Goal: Task Accomplishment & Management: Manage account settings

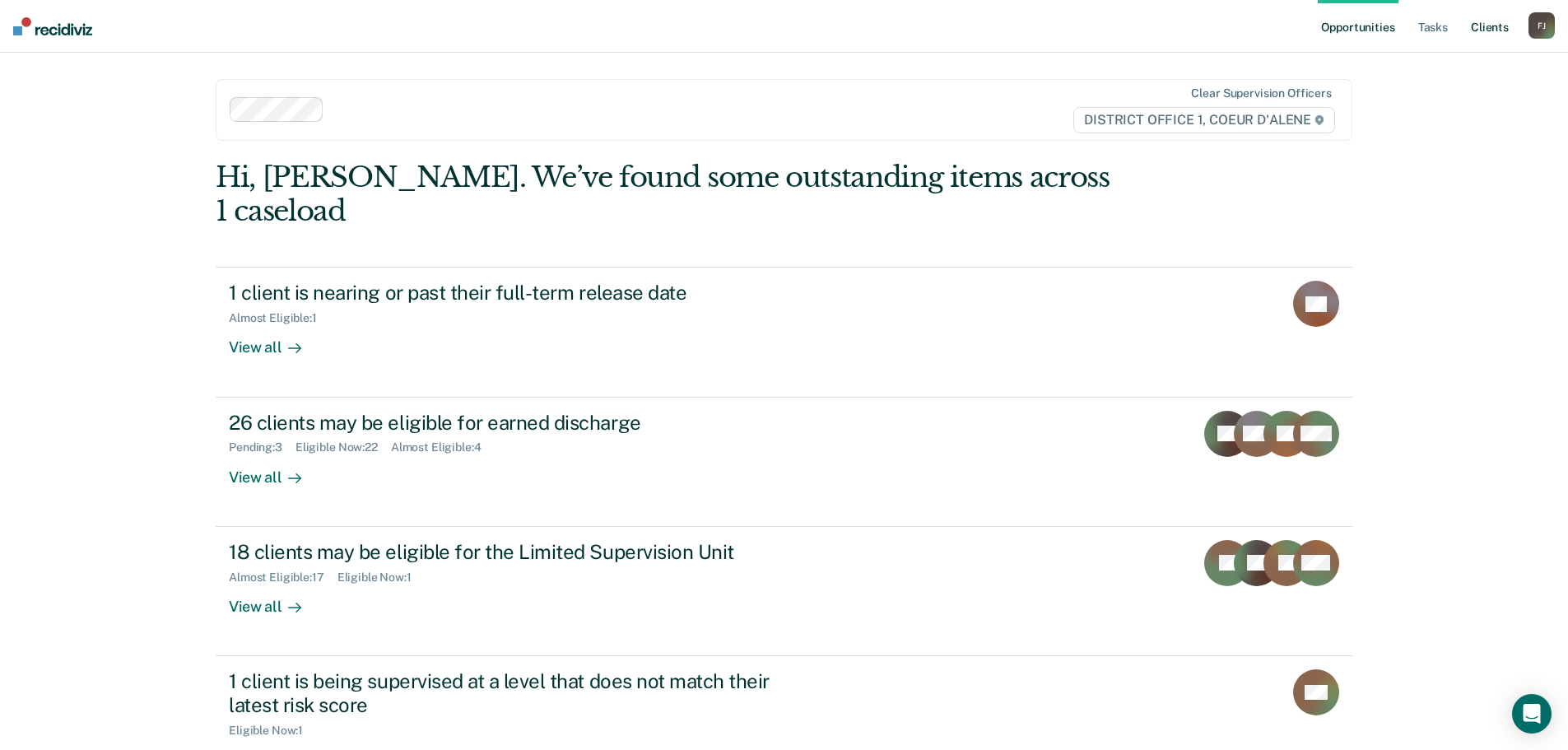
click at [1492, 30] on link "Client s" at bounding box center [1490, 26] width 45 height 53
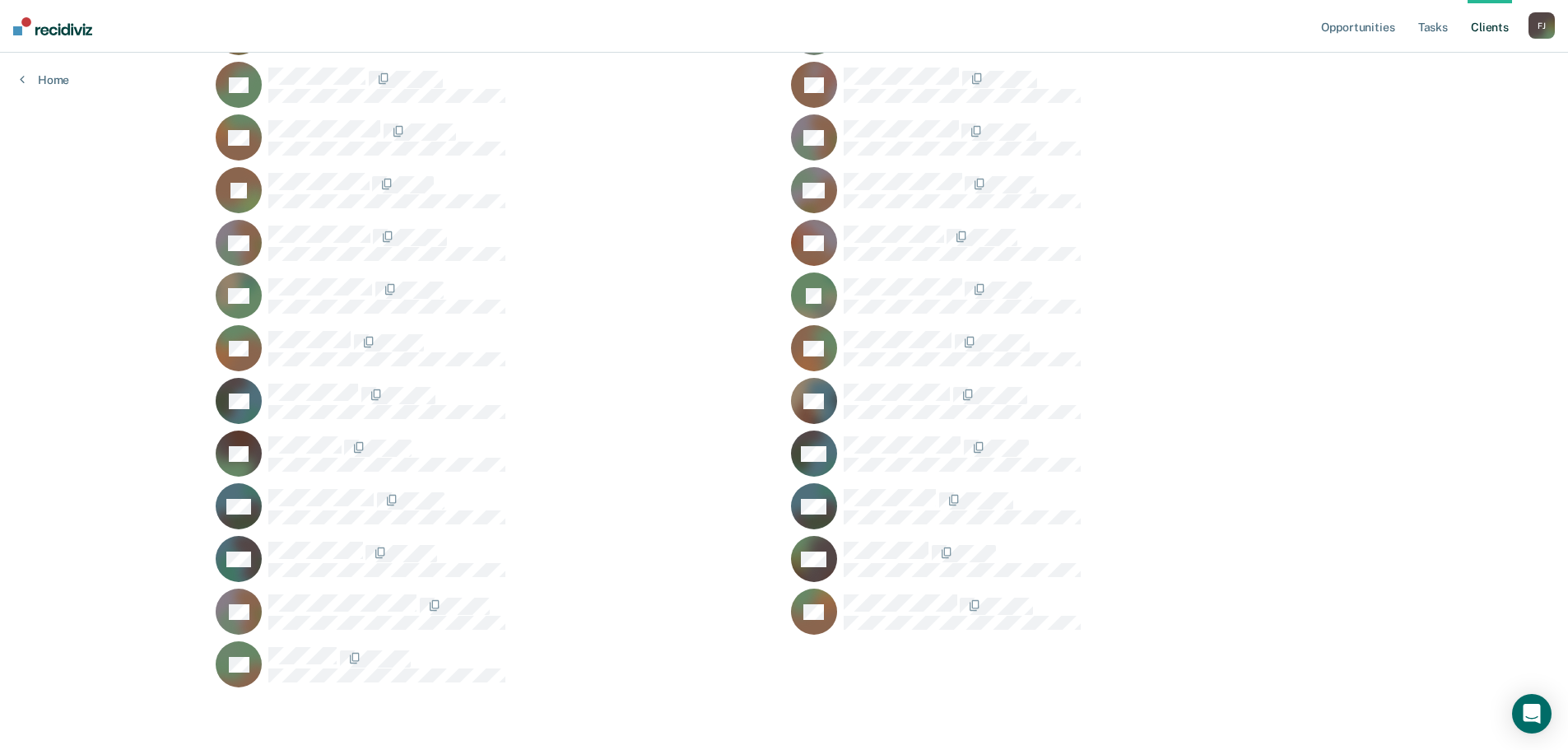
scroll to position [1895, 0]
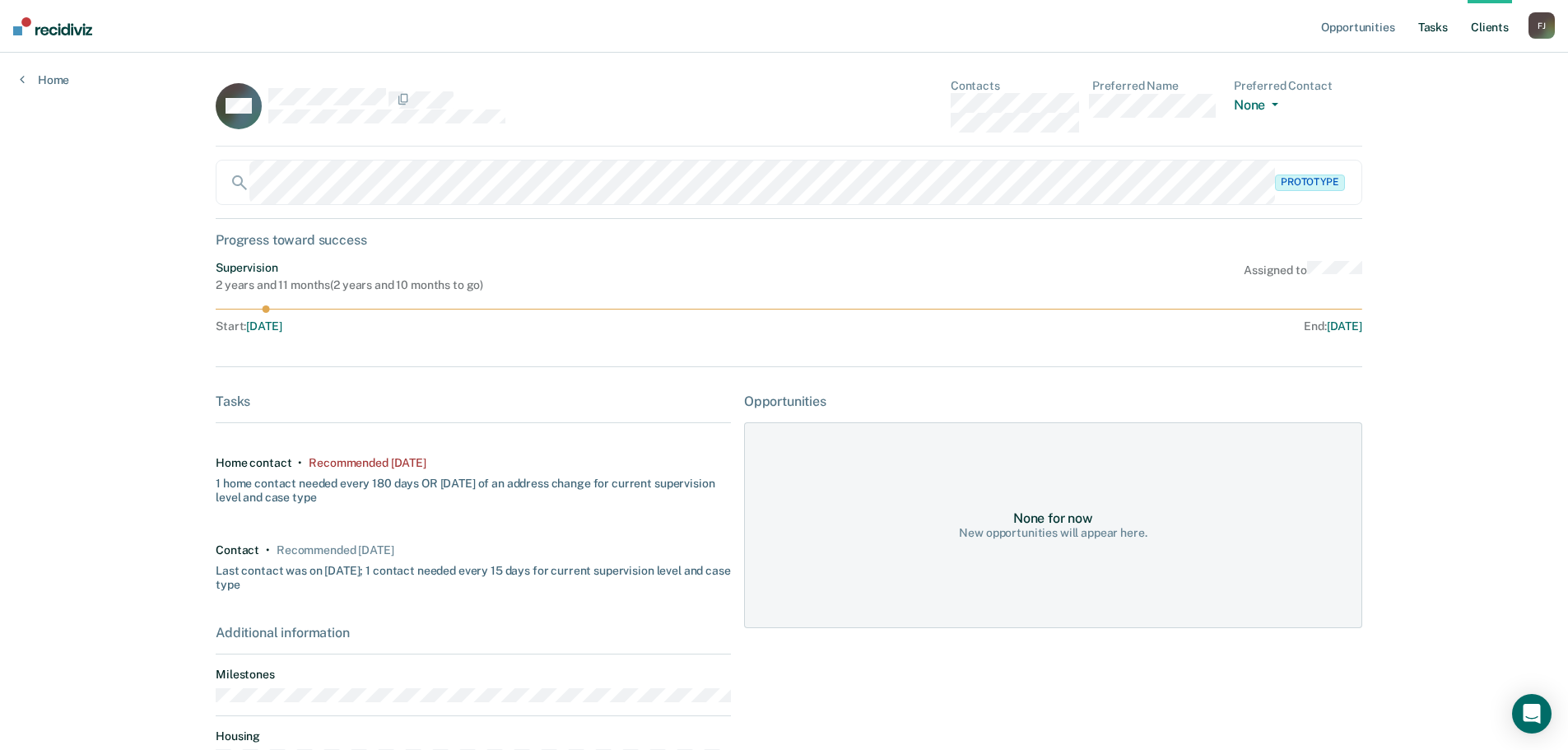
click at [1442, 25] on link "Tasks" at bounding box center [1432, 26] width 36 height 53
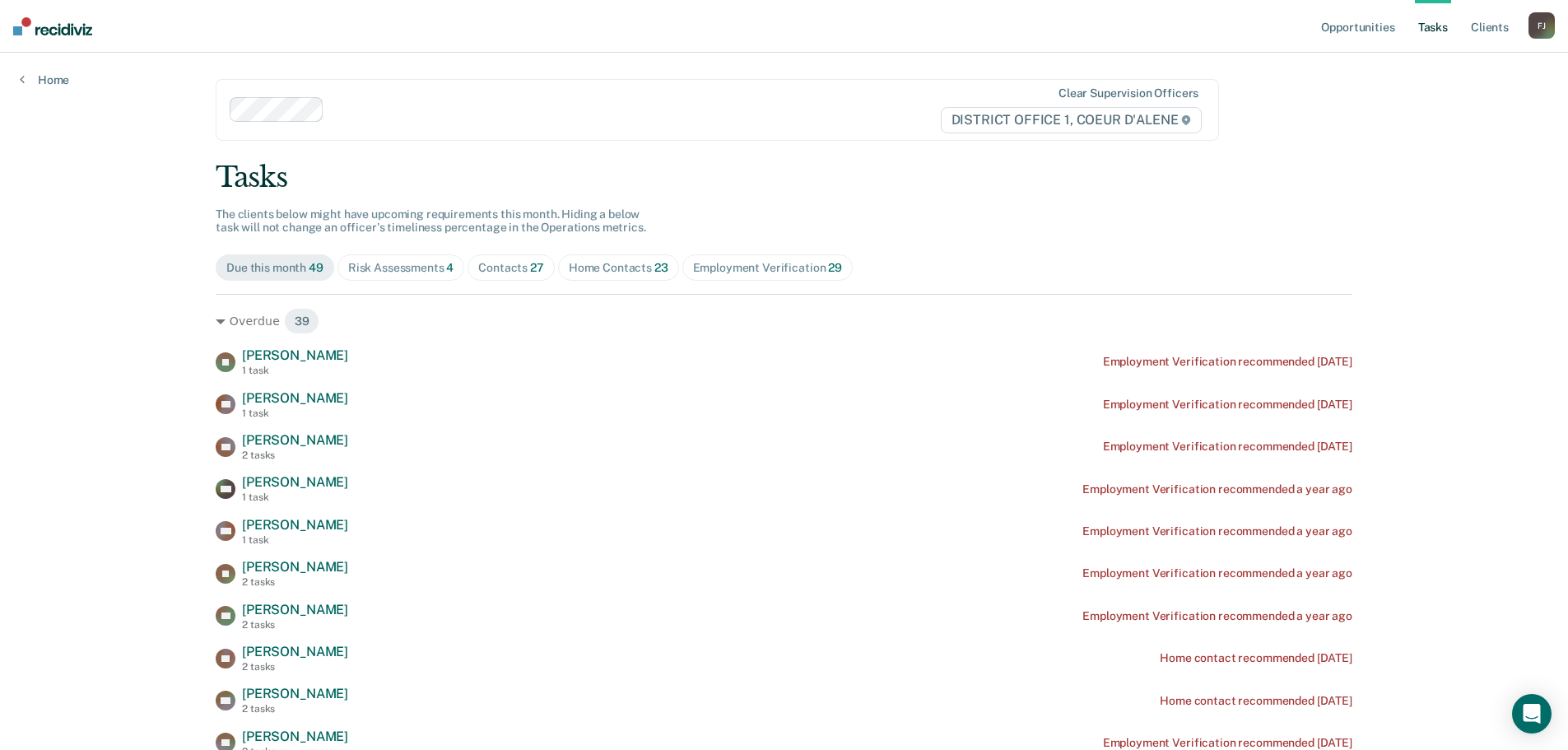
click at [502, 275] on div "Contacts 27" at bounding box center [511, 267] width 66 height 14
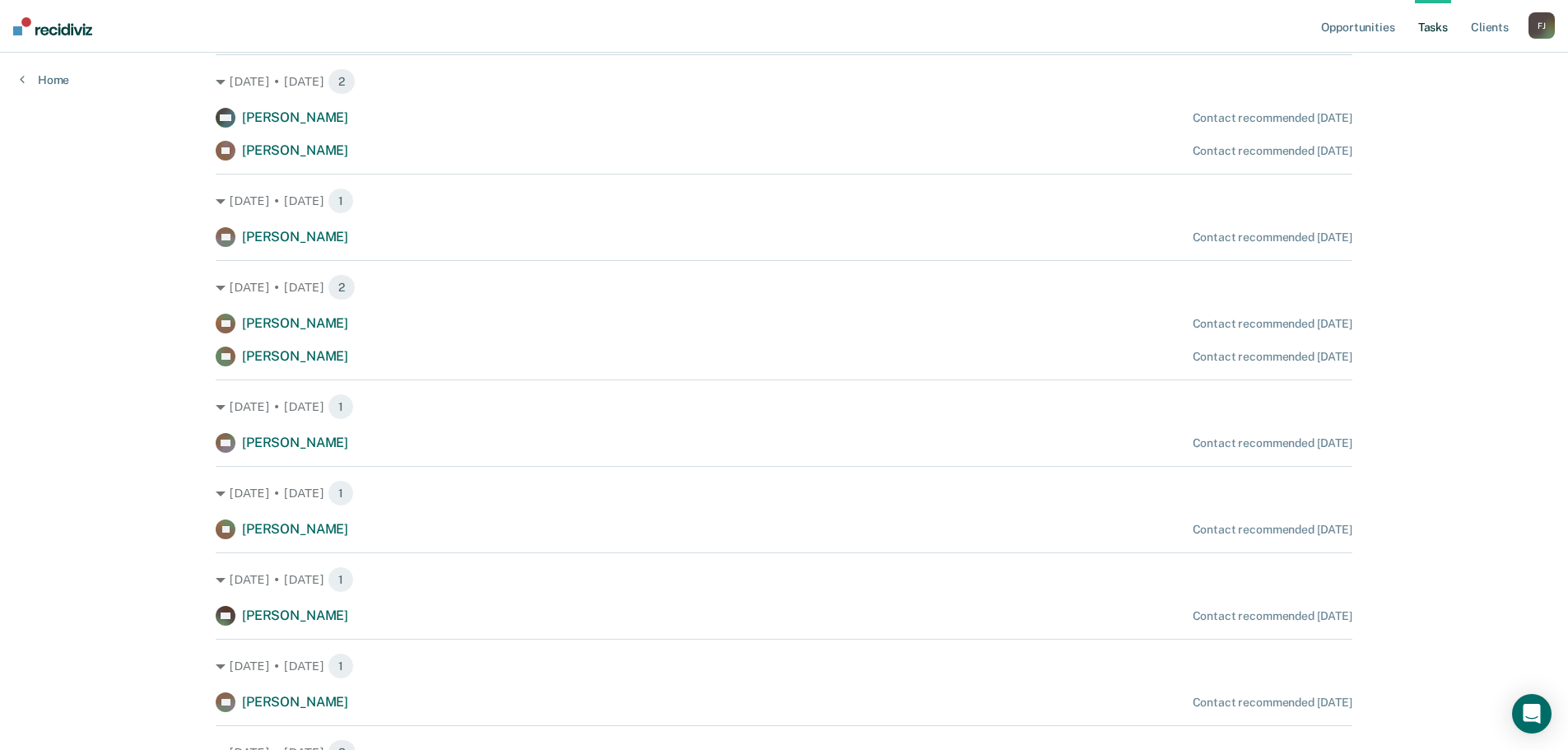
scroll to position [329, 0]
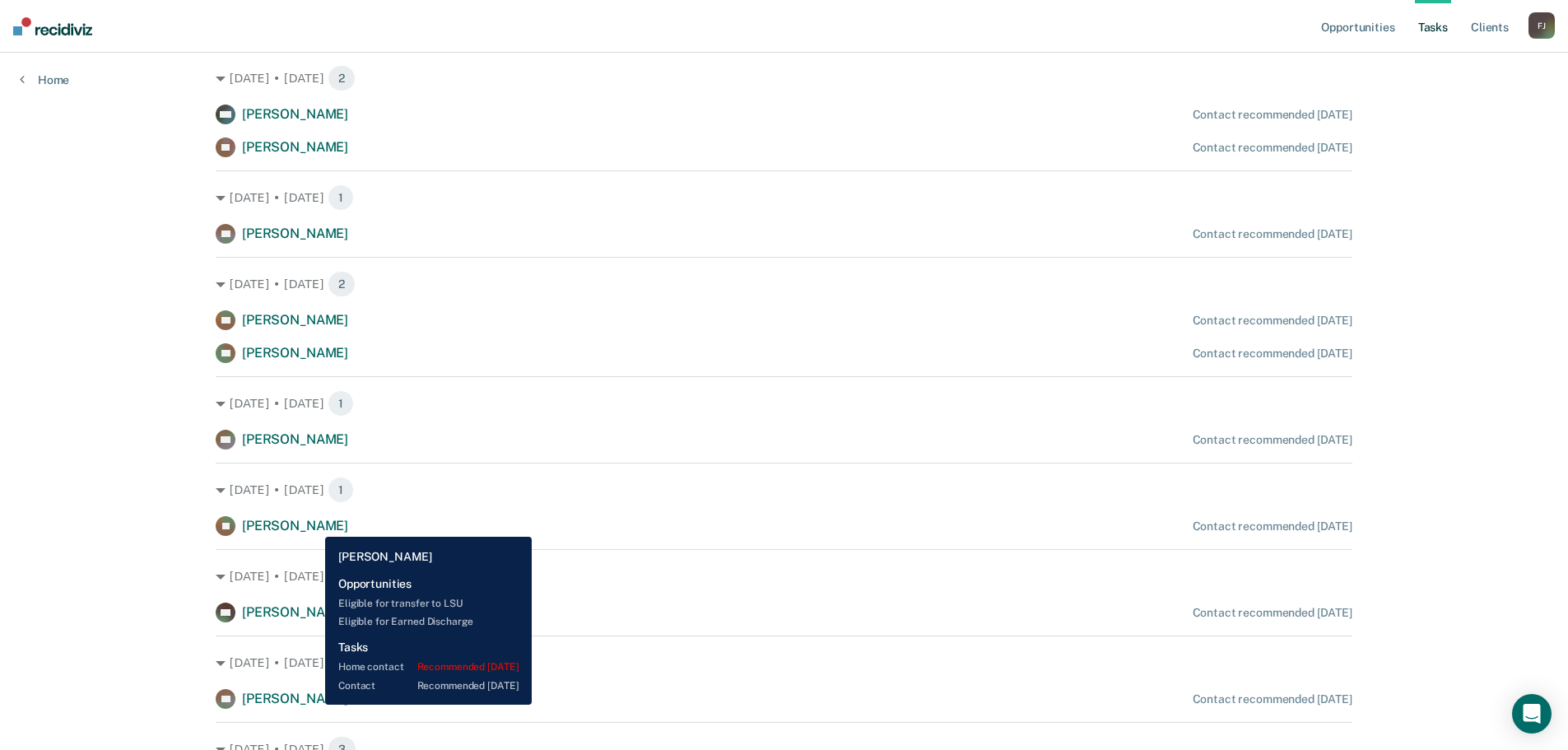
click at [313, 524] on span "Jerahme Coker" at bounding box center [295, 525] width 106 height 16
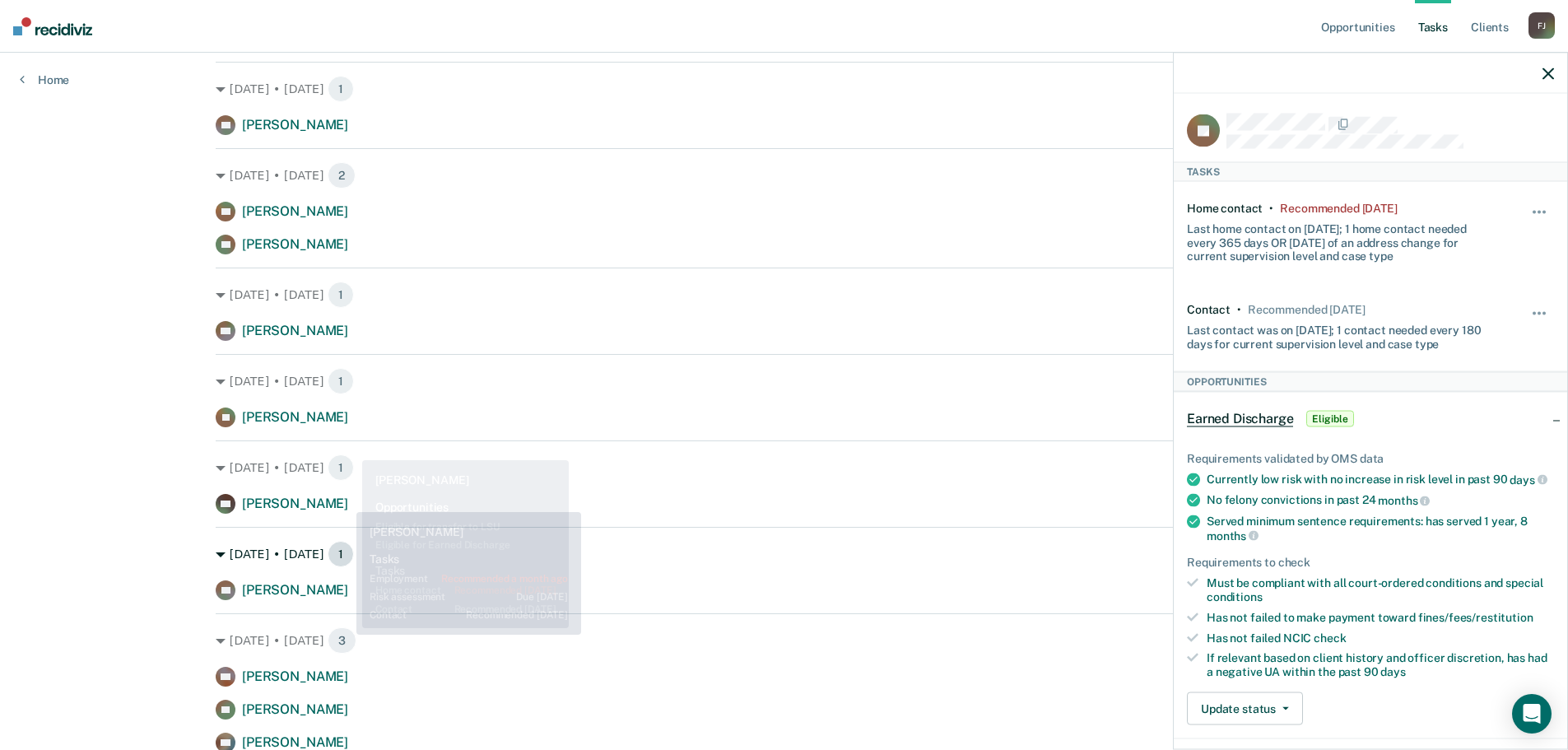
scroll to position [438, 0]
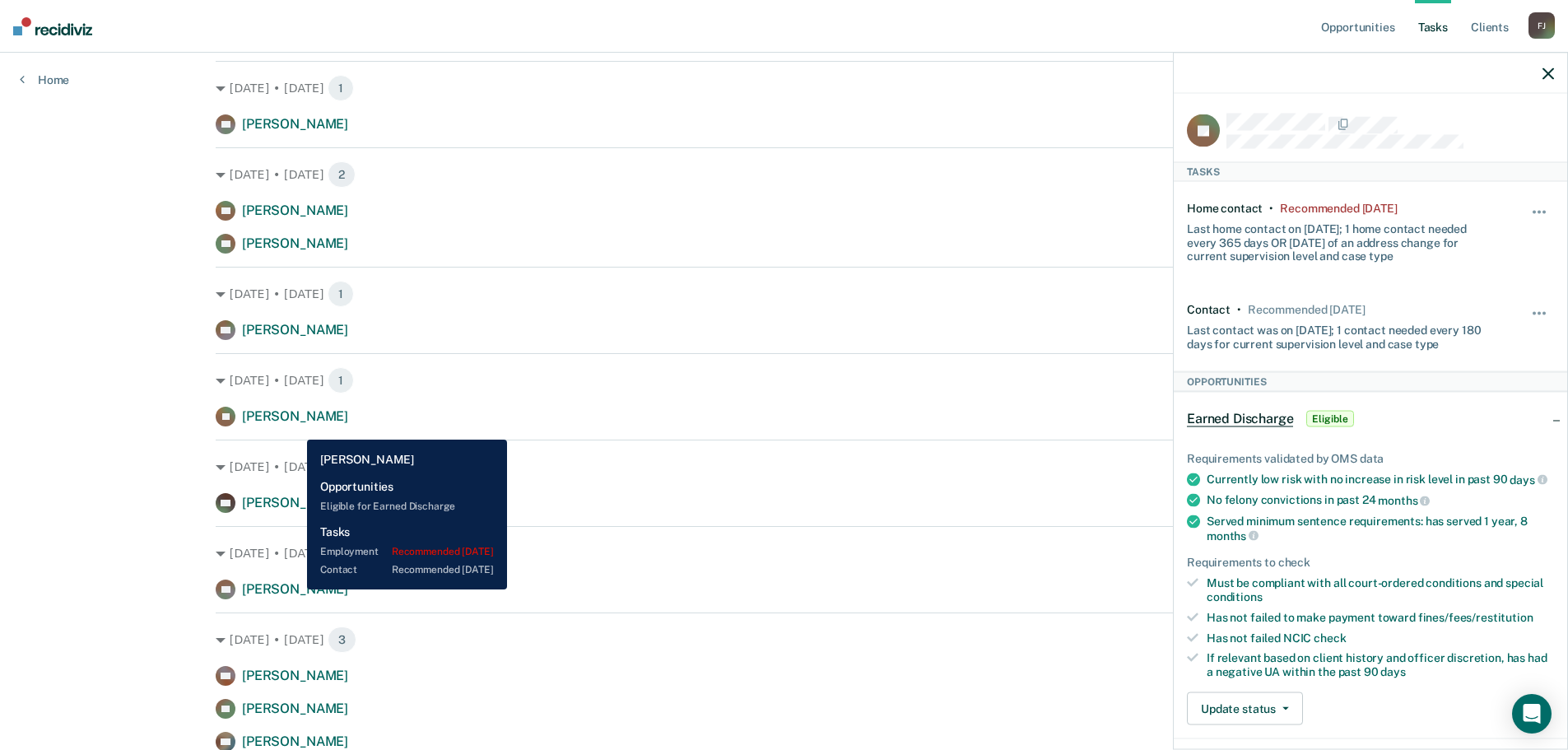
click at [295, 589] on span "Stephen Koller" at bounding box center [295, 588] width 106 height 16
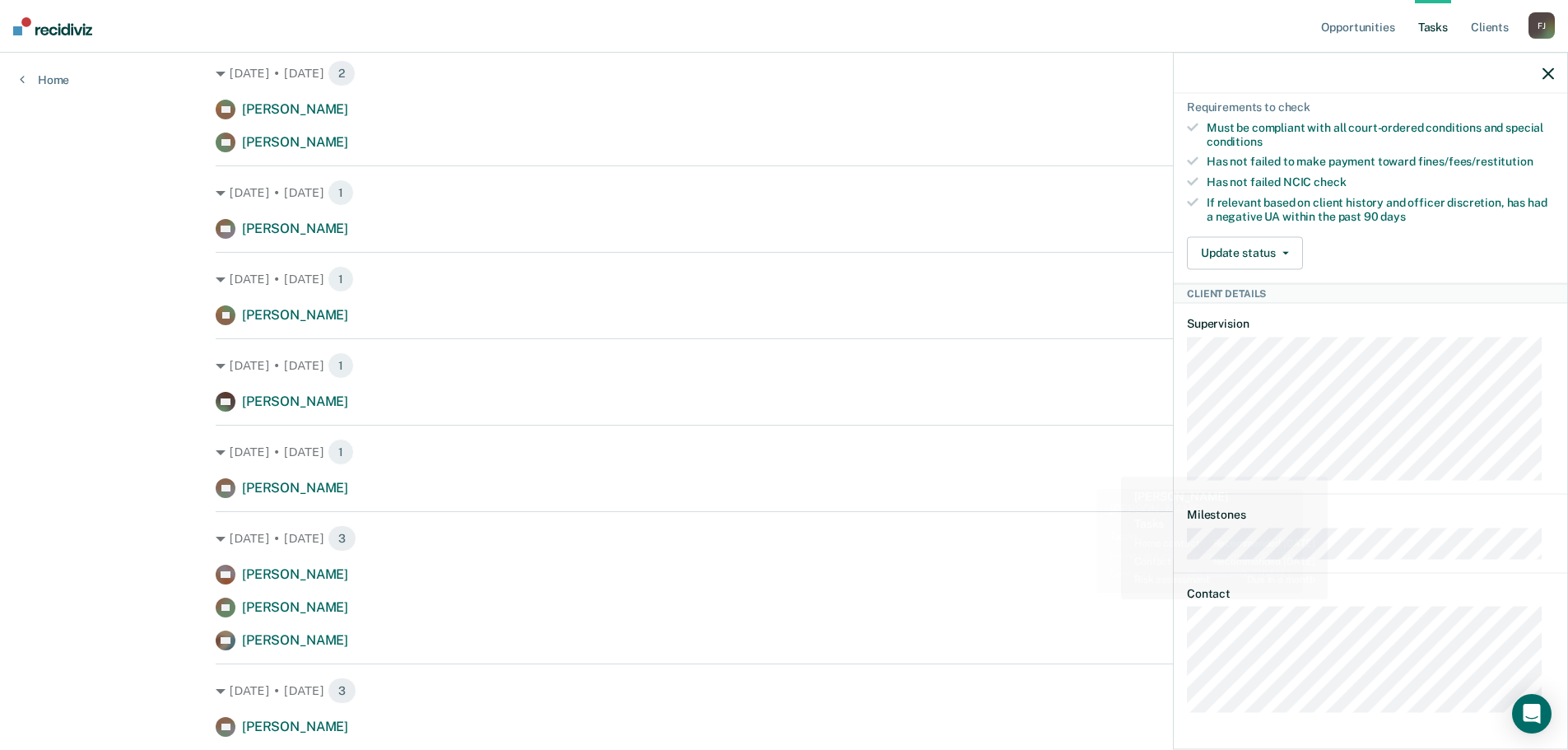
scroll to position [518, 0]
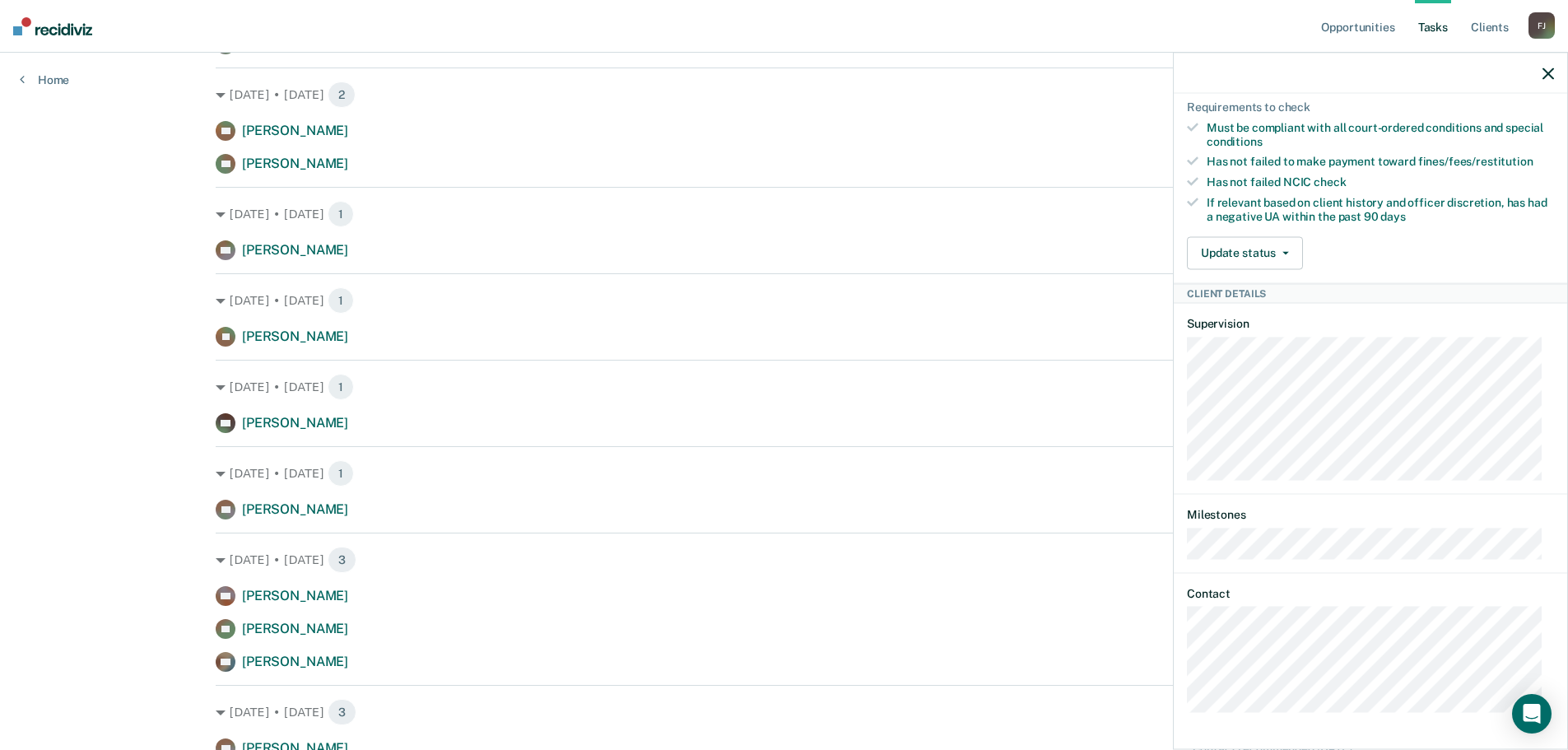
drag, startPoint x: 1545, startPoint y: 77, endPoint x: 1497, endPoint y: 92, distance: 50.3
click at [1545, 77] on icon "button" at bounding box center [1548, 74] width 11 height 11
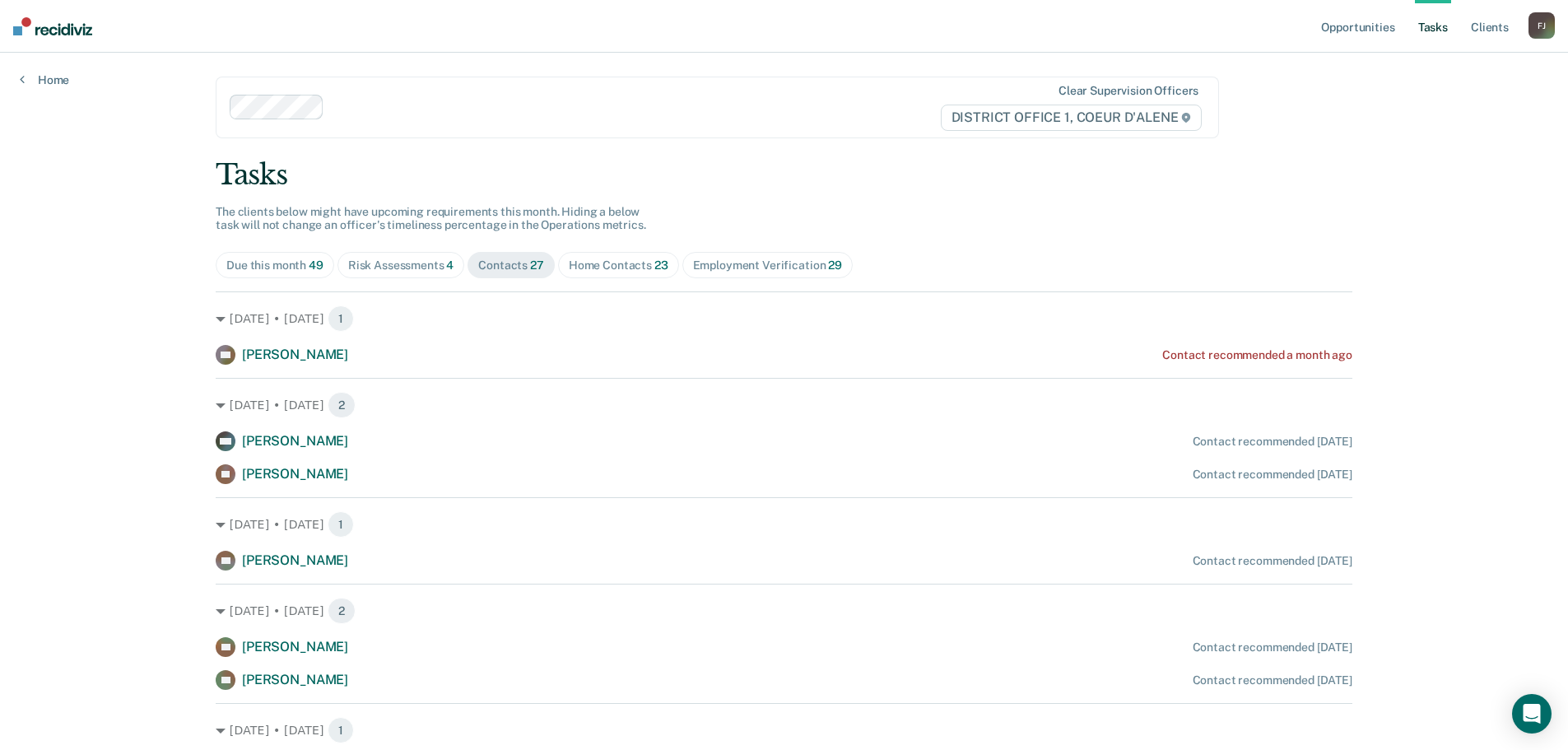
scroll to position [0, 0]
click at [571, 273] on div "Home Contacts 23" at bounding box center [618, 267] width 100 height 14
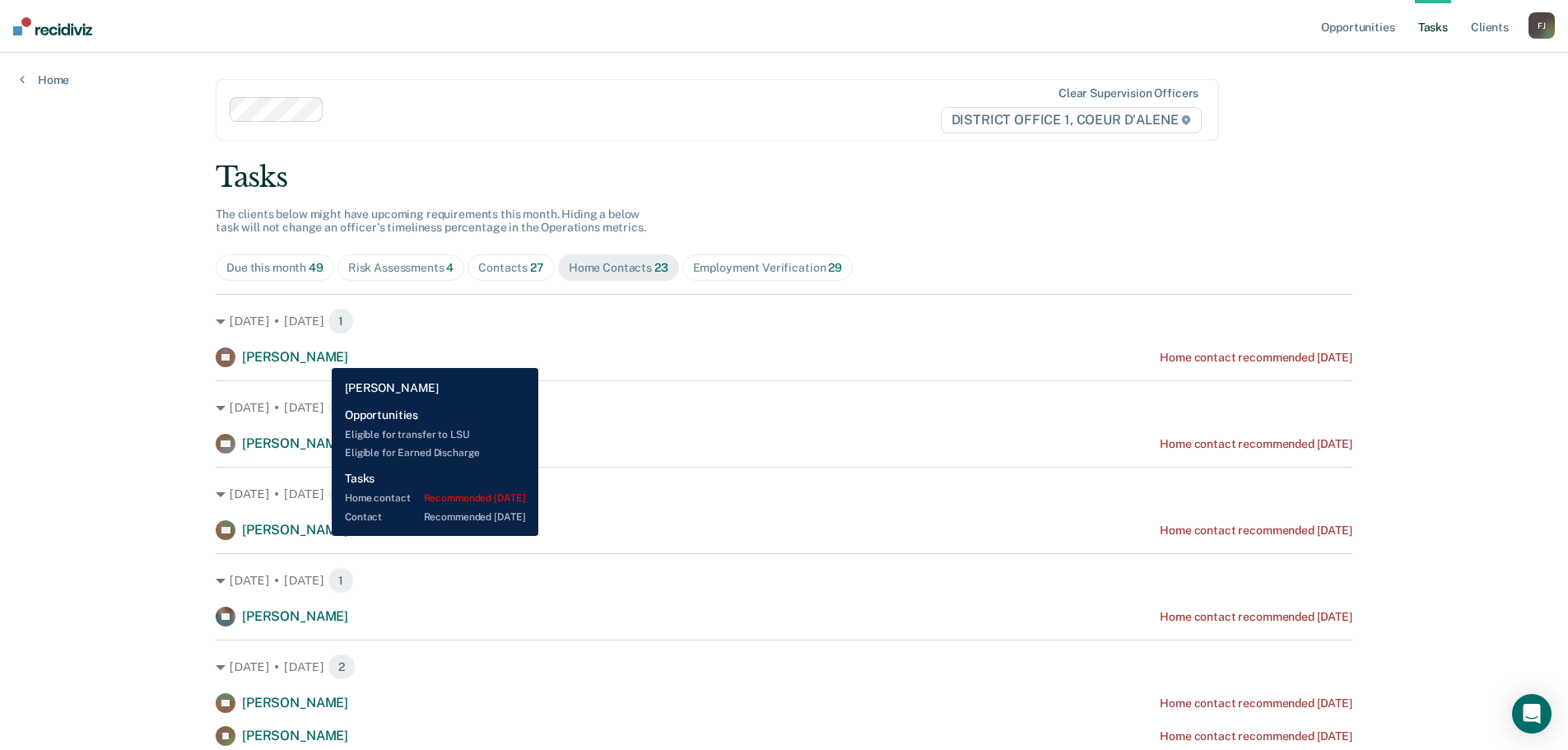
click at [319, 355] on span "Tyler Sharbrough" at bounding box center [295, 356] width 106 height 16
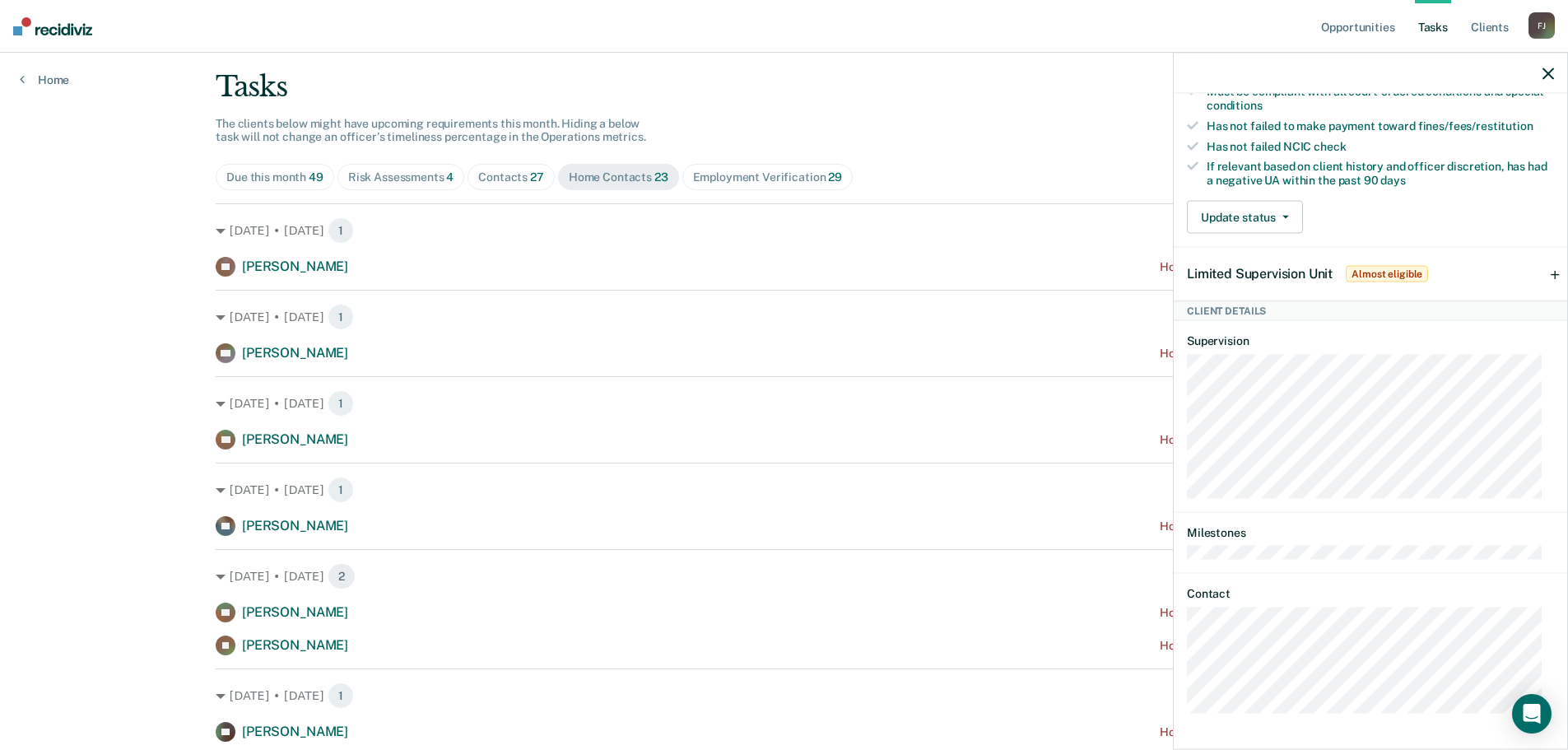
scroll to position [110, 0]
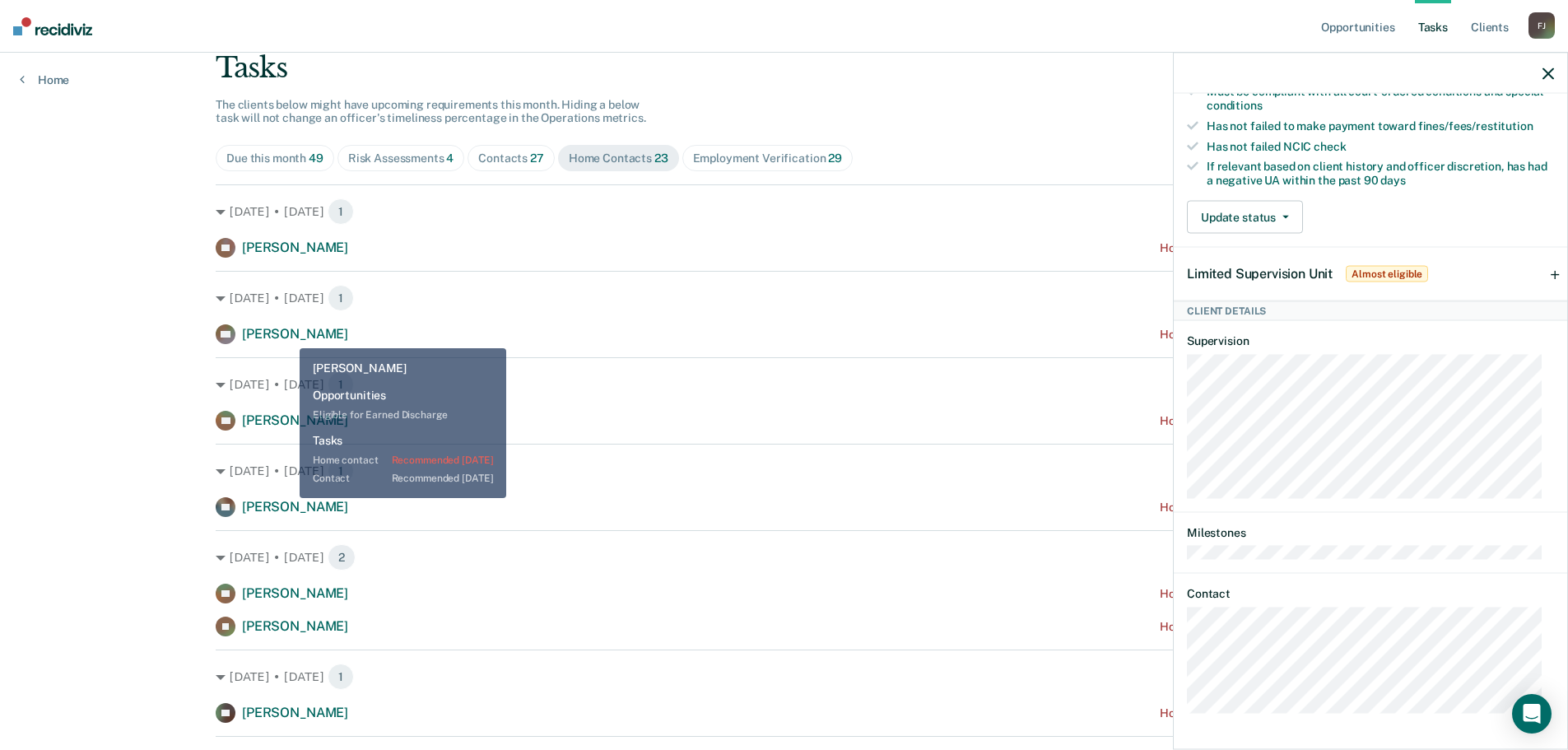
click at [288, 336] on span "Mariah Eutsler" at bounding box center [295, 333] width 106 height 16
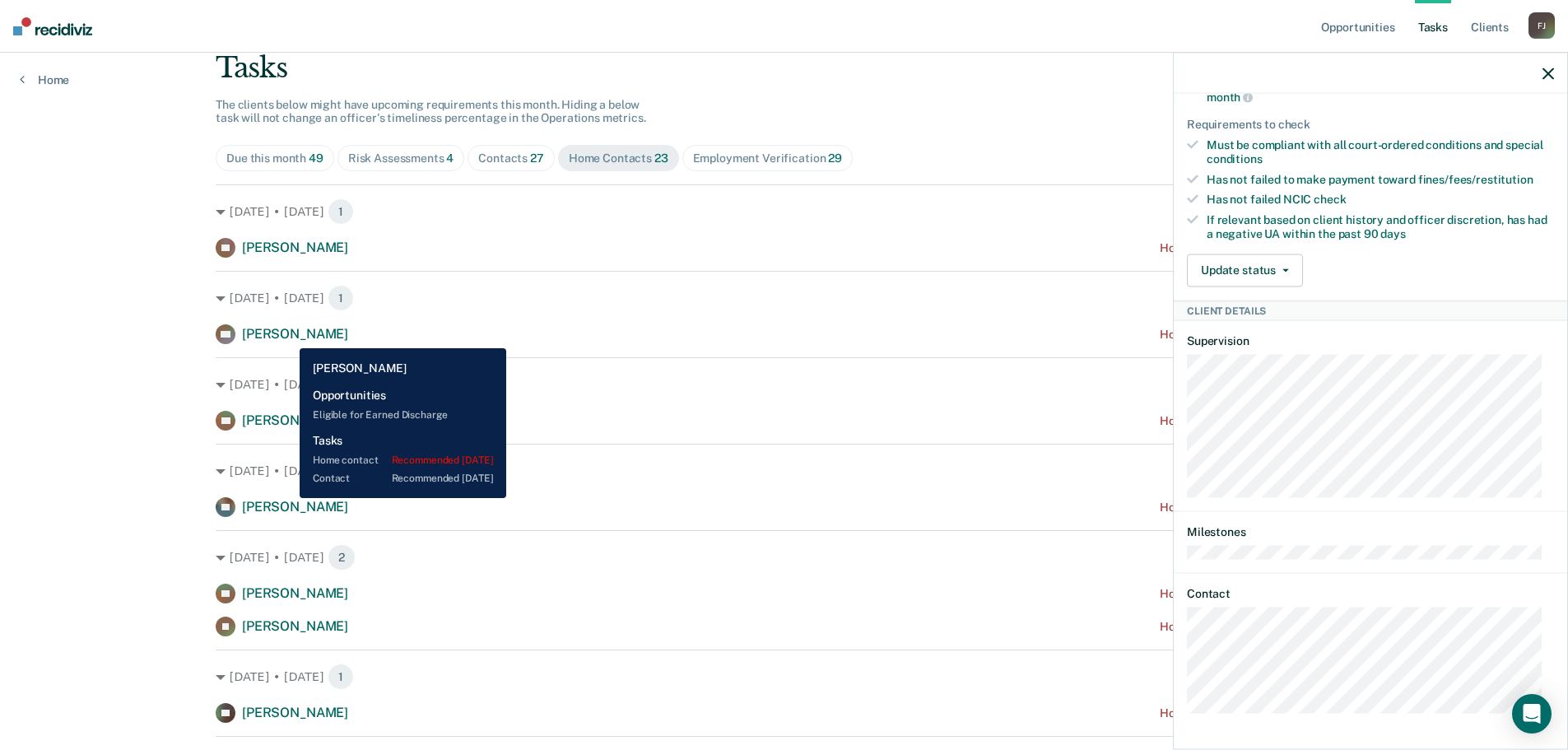
scroll to position [450, 0]
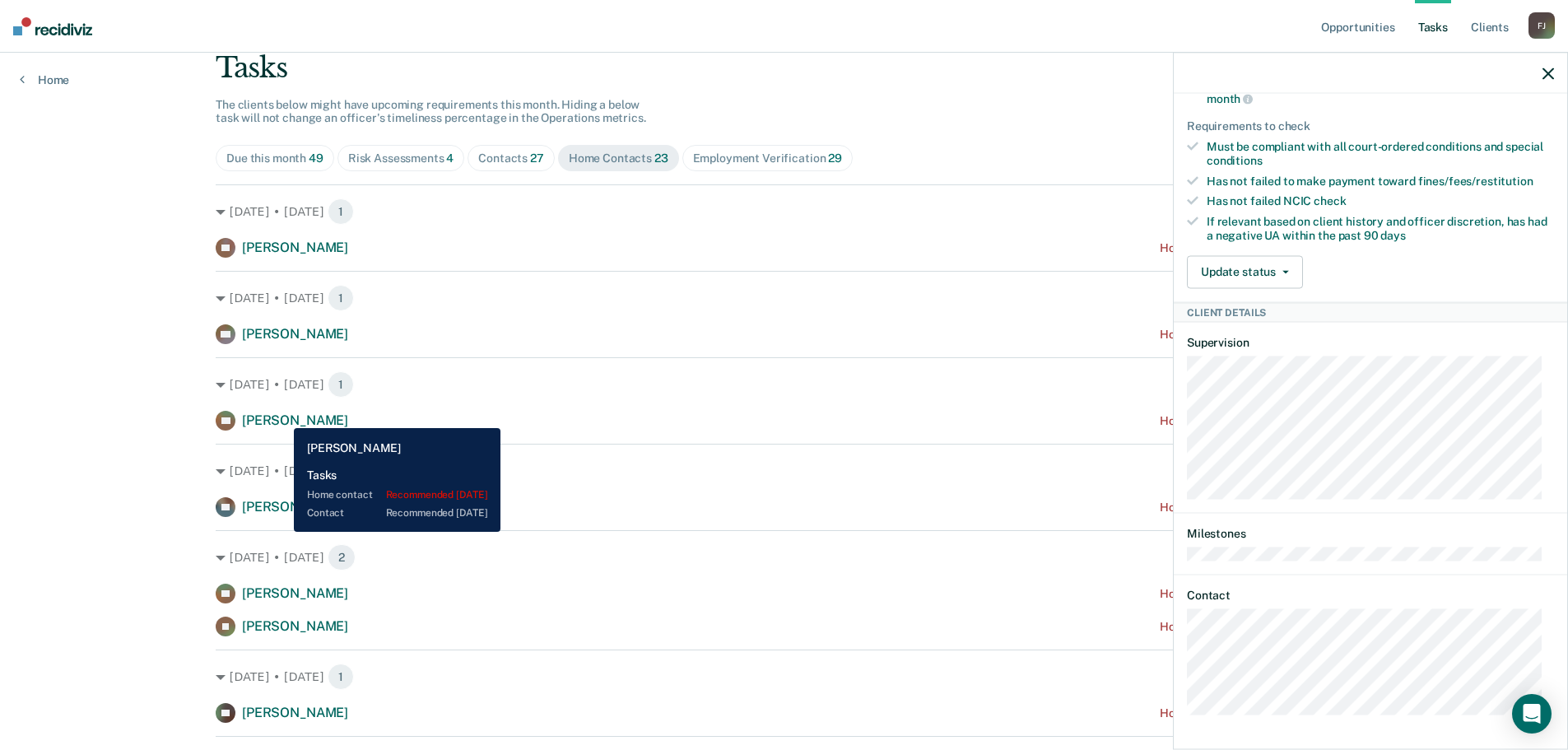
click at [281, 419] on span "Brandi Shepherd" at bounding box center [295, 420] width 106 height 16
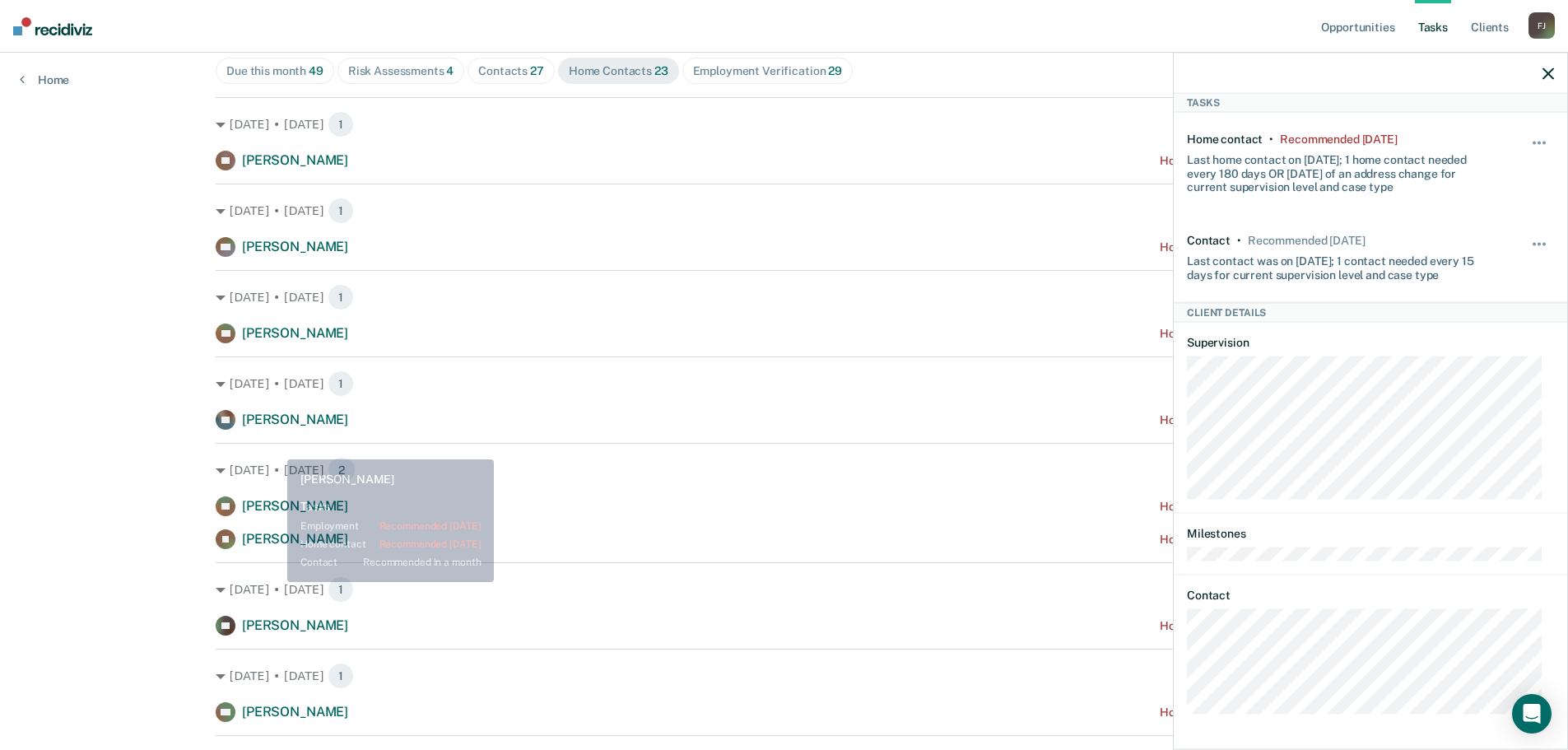
scroll to position [220, 0]
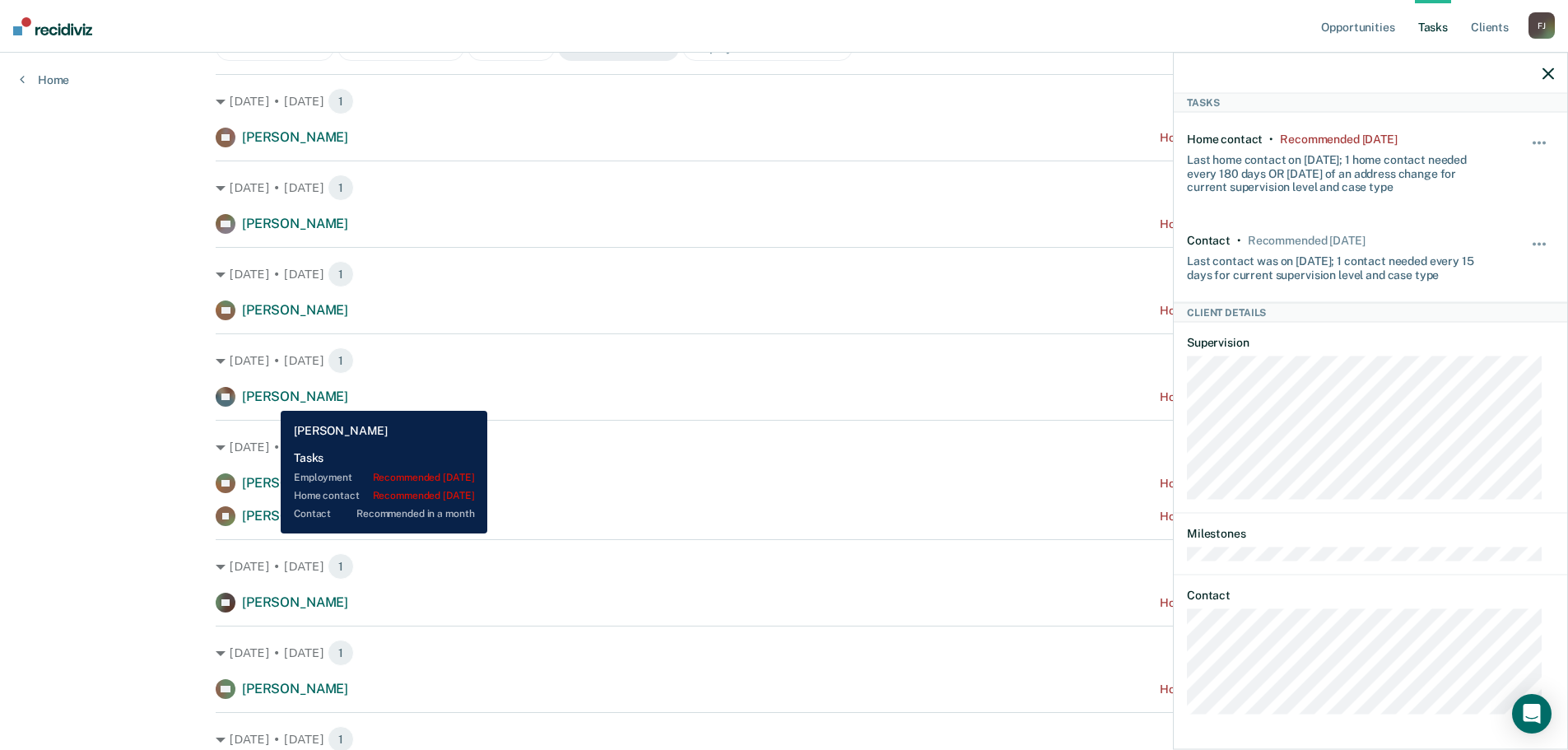
click at [268, 398] on span "Erik Pettis" at bounding box center [295, 395] width 106 height 16
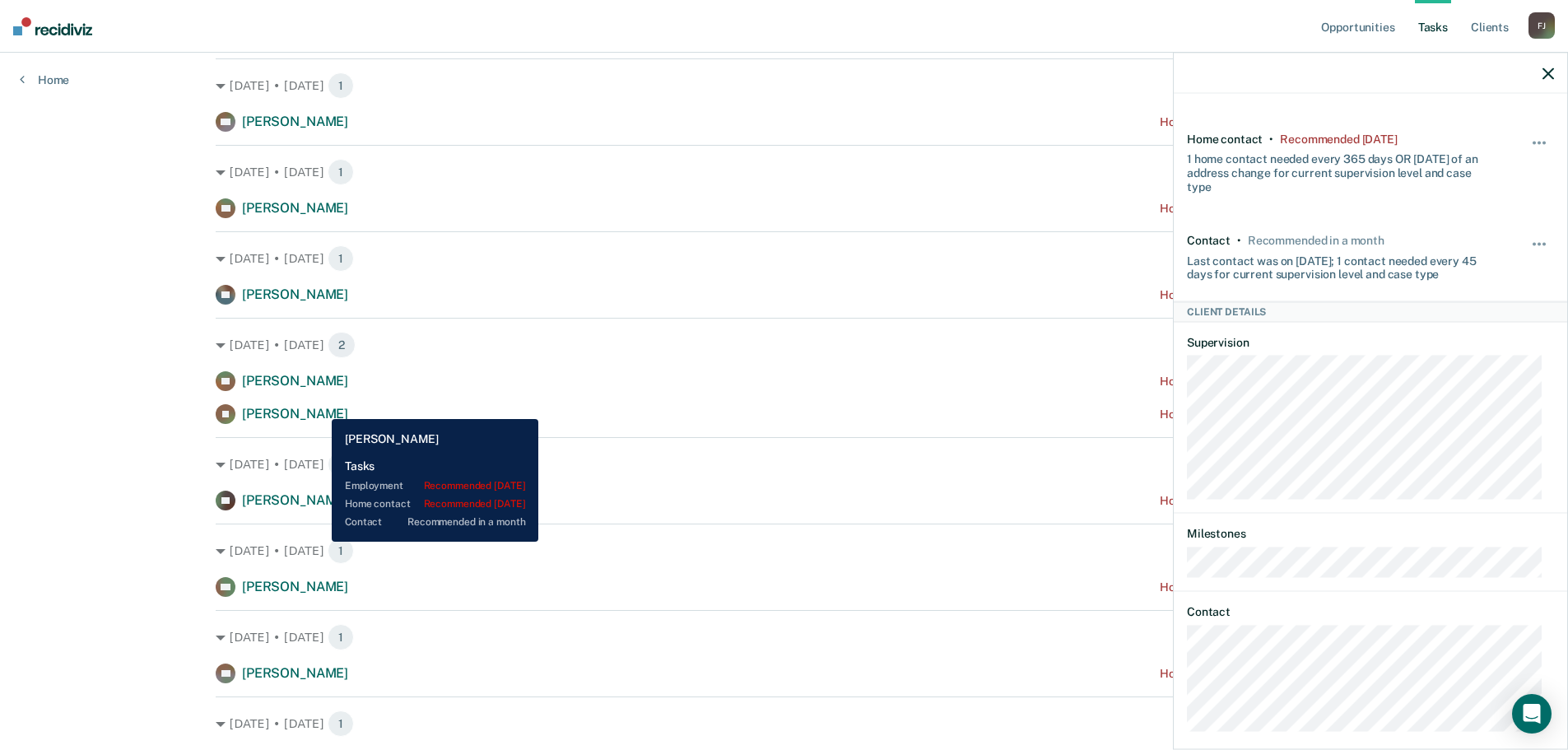
scroll to position [329, 0]
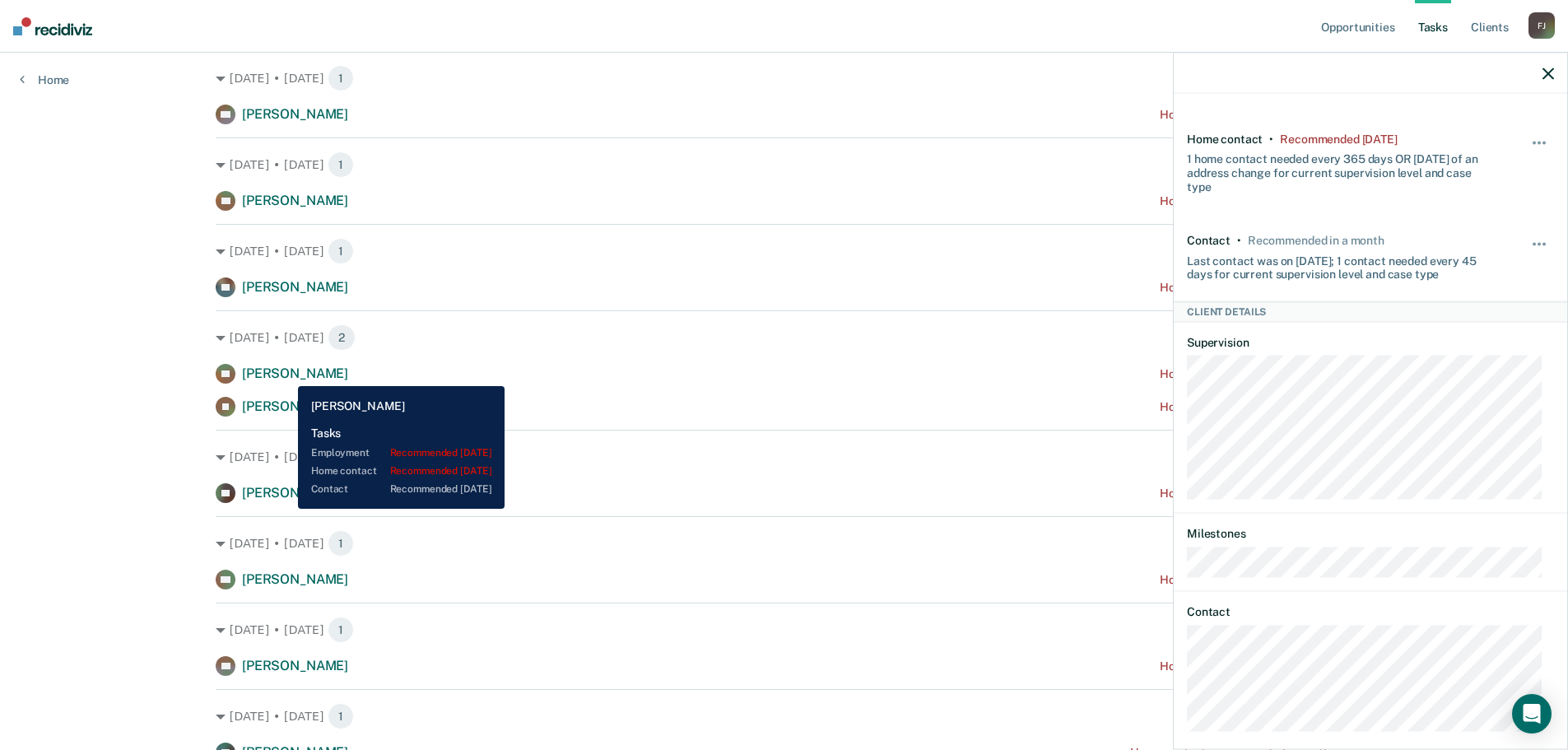
click at [286, 374] on span "Skylar Tollie" at bounding box center [295, 373] width 106 height 16
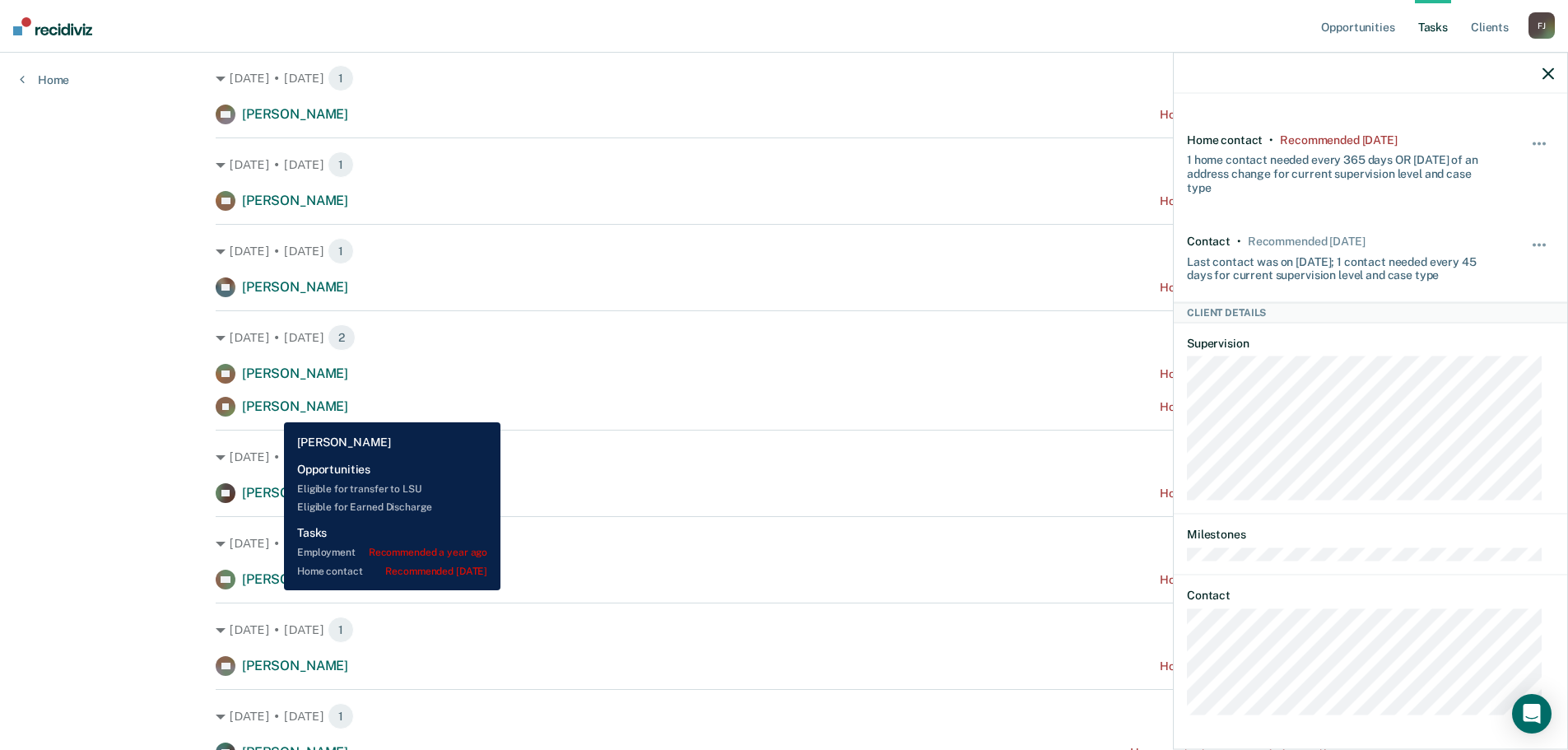
click at [272, 409] on span "James Spencer" at bounding box center [295, 406] width 106 height 16
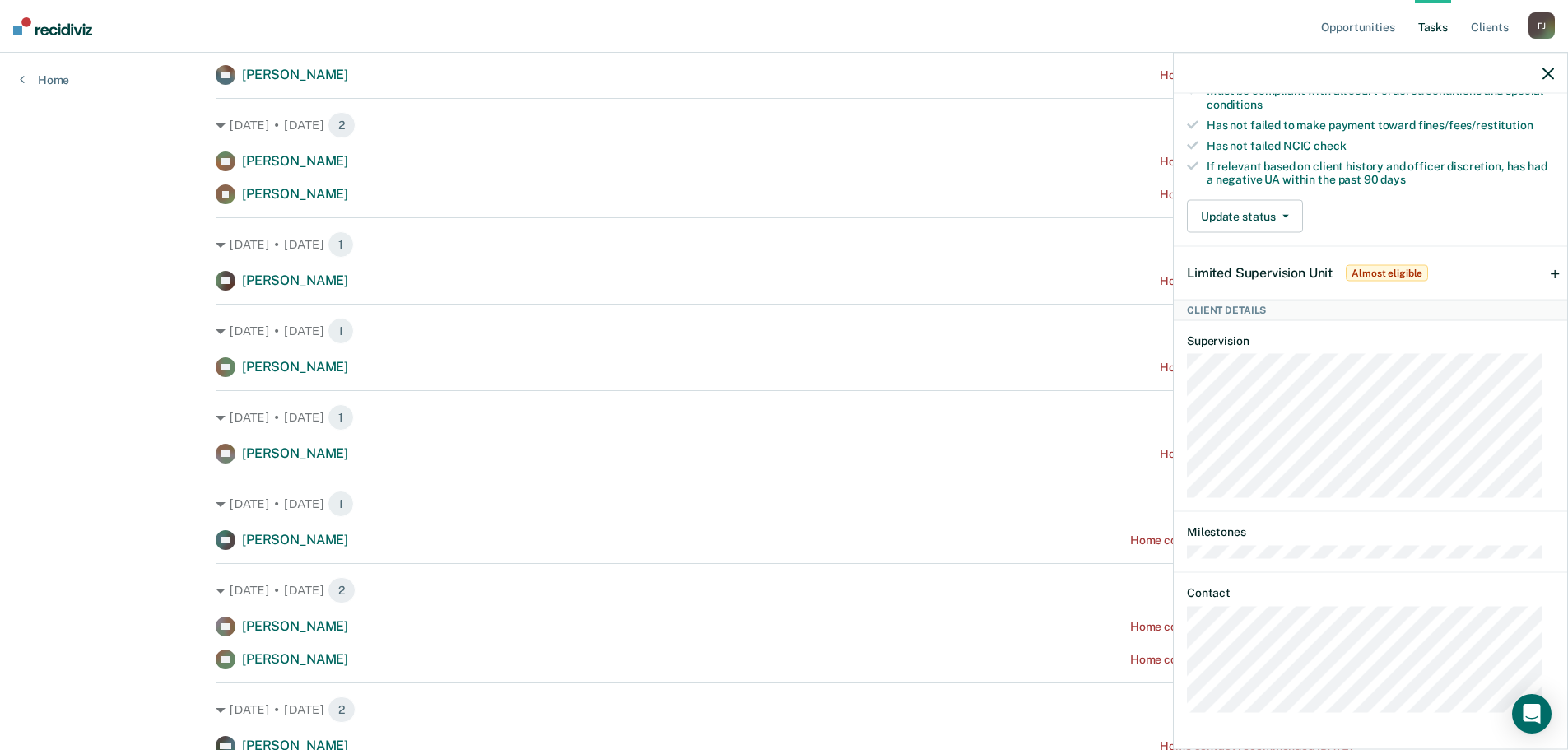
scroll to position [549, 0]
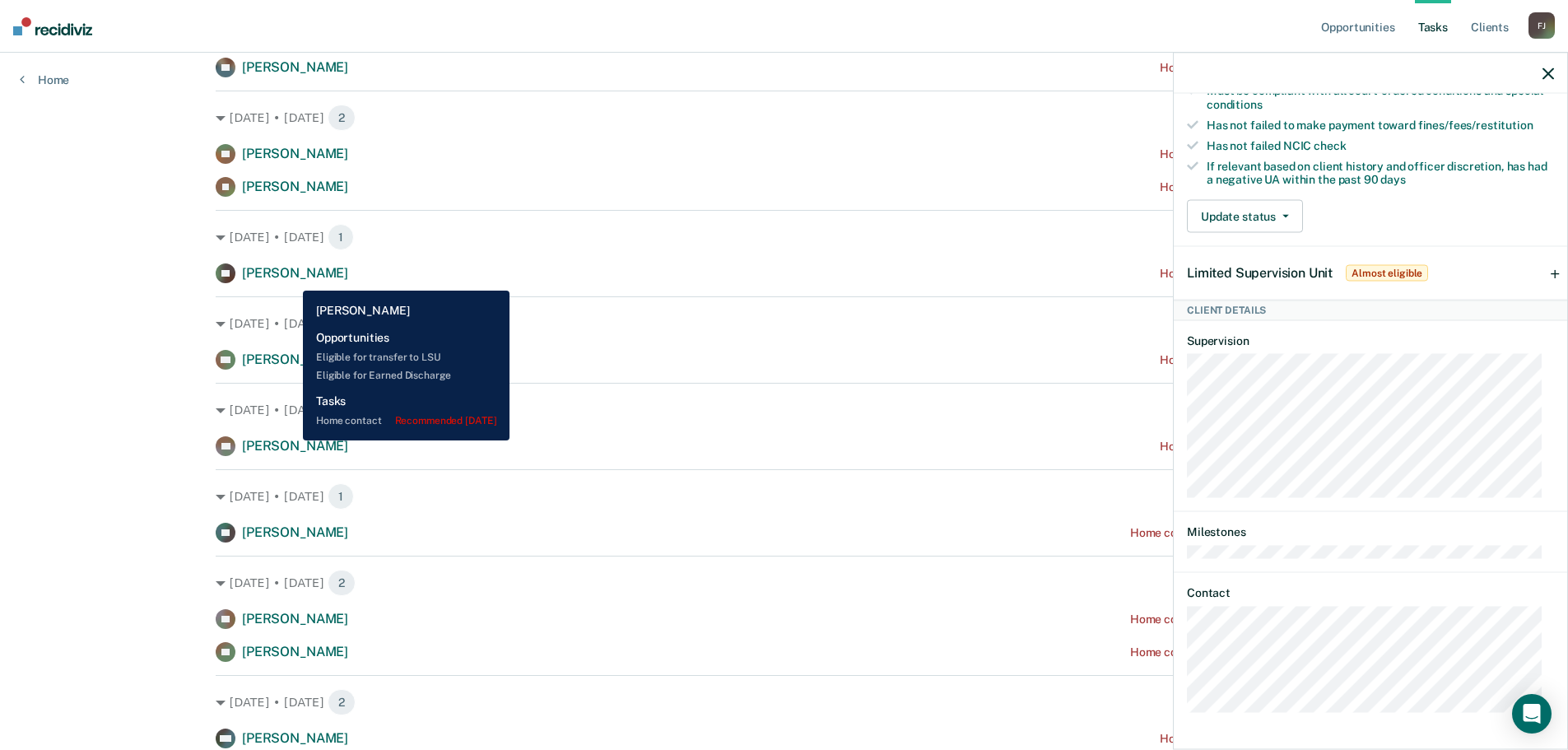
click at [290, 278] on span "Loren Arey" at bounding box center [295, 273] width 106 height 16
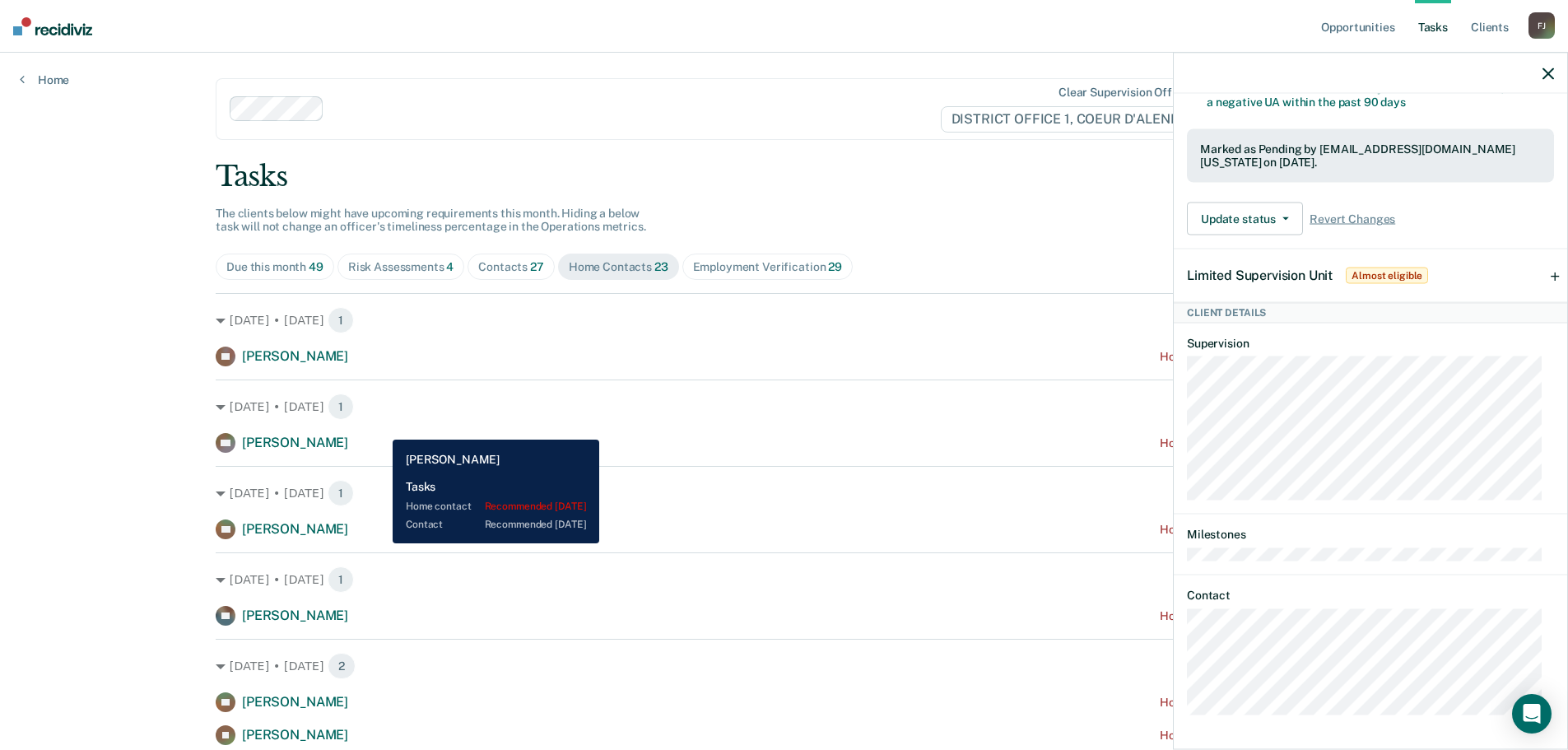
scroll to position [0, 0]
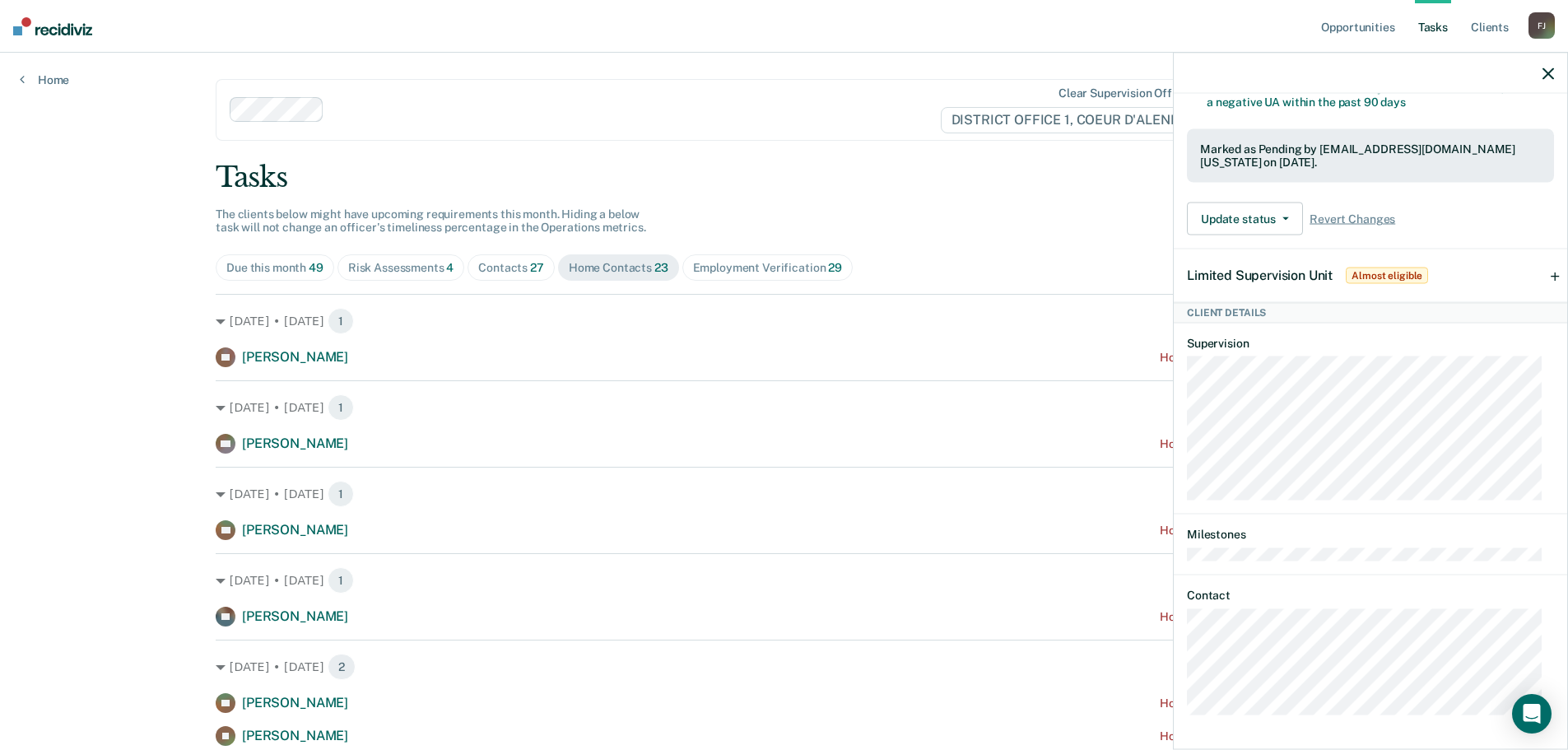
click at [1143, 52] on nav "Opportunities Tasks Client s Finke III, John F J Profile How it works Log Out" at bounding box center [784, 26] width 1568 height 53
click at [1115, 31] on nav "Opportunities Tasks Client s Finke III, John F J Profile How it works Log Out" at bounding box center [784, 26] width 1568 height 53
click at [753, 131] on div "Clear supervision officers DISTRICT OFFICE 1, COEUR D'ALENE" at bounding box center [717, 110] width 1003 height 61
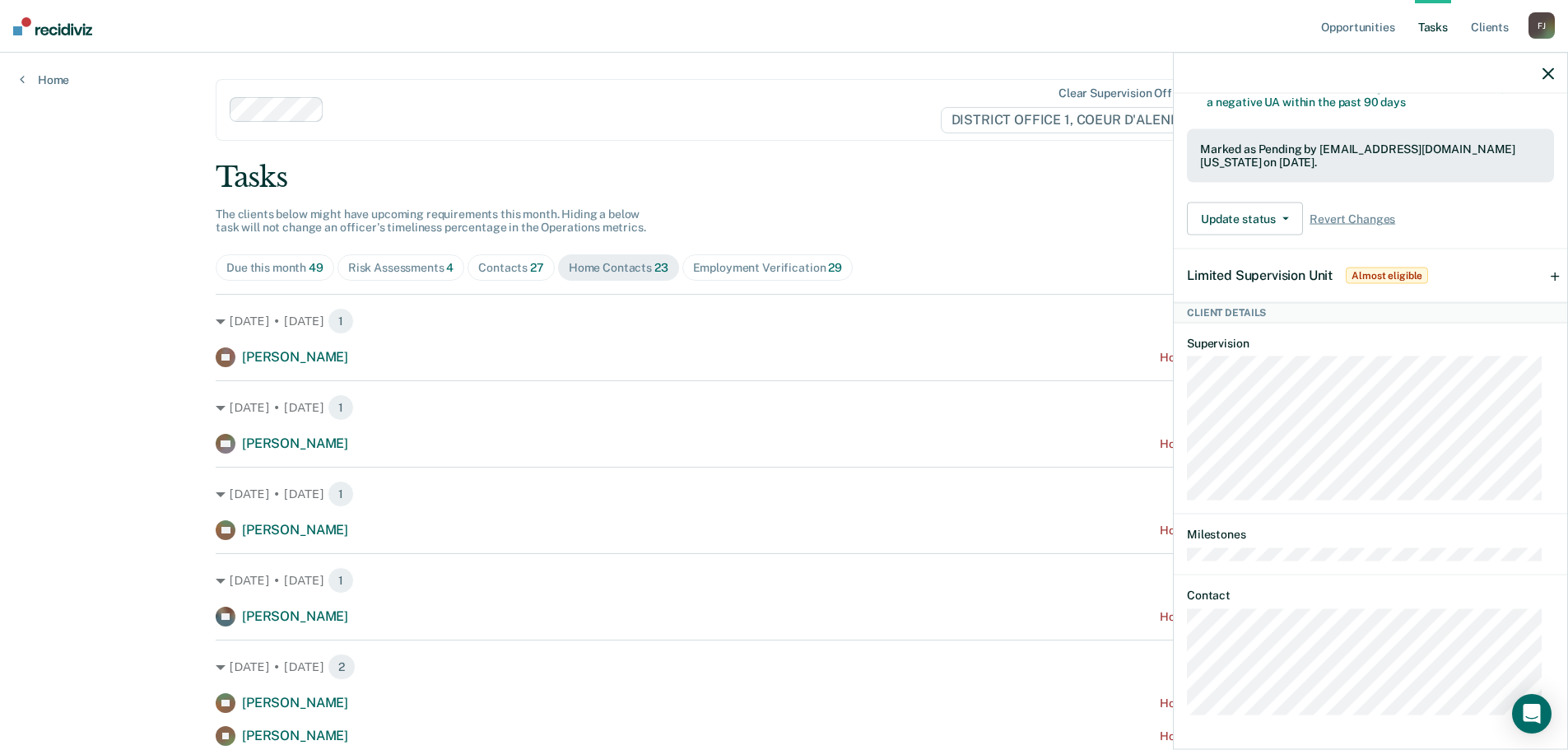
click at [1549, 68] on icon "button" at bounding box center [1548, 74] width 11 height 11
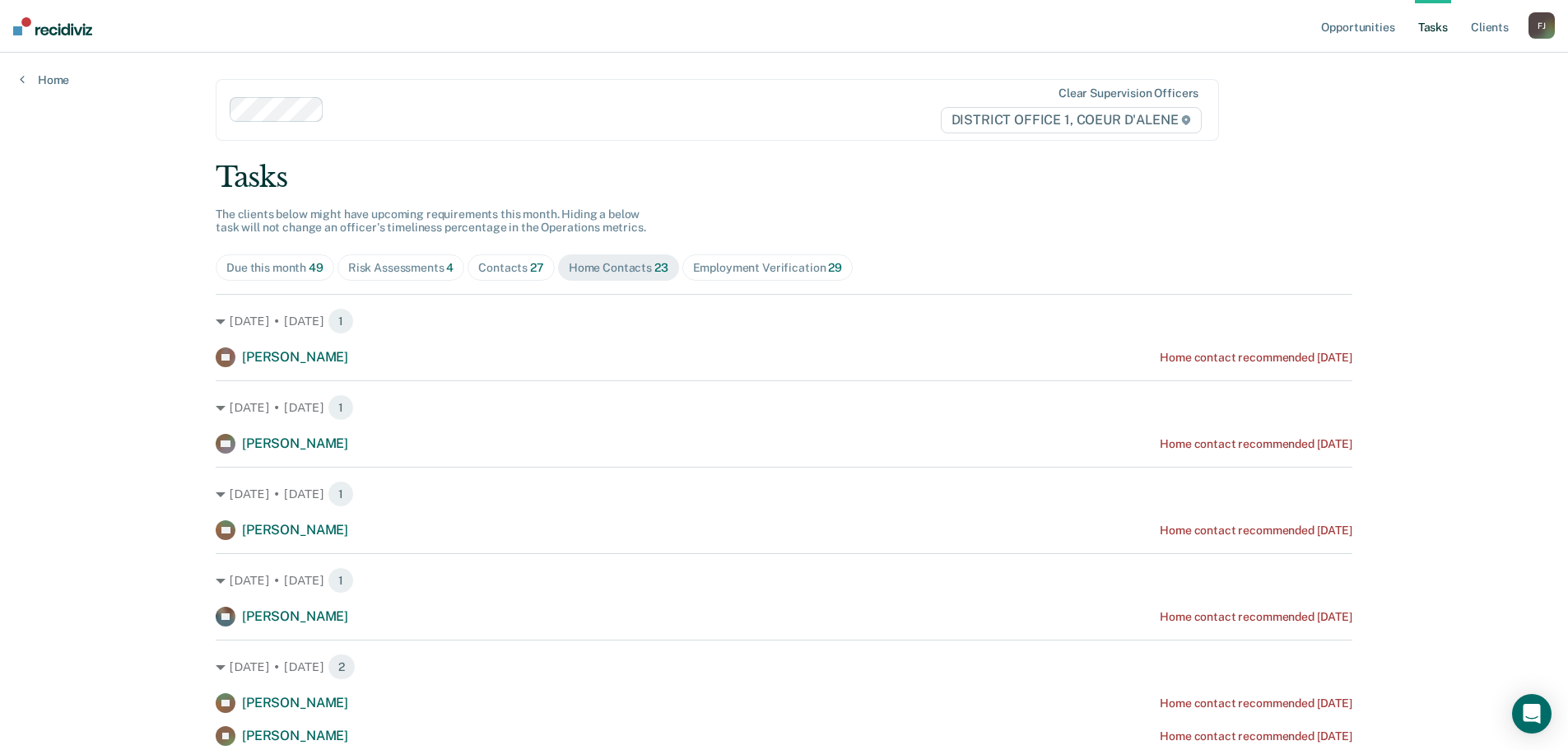
click at [388, 262] on div "Risk Assessments 4" at bounding box center [401, 267] width 106 height 14
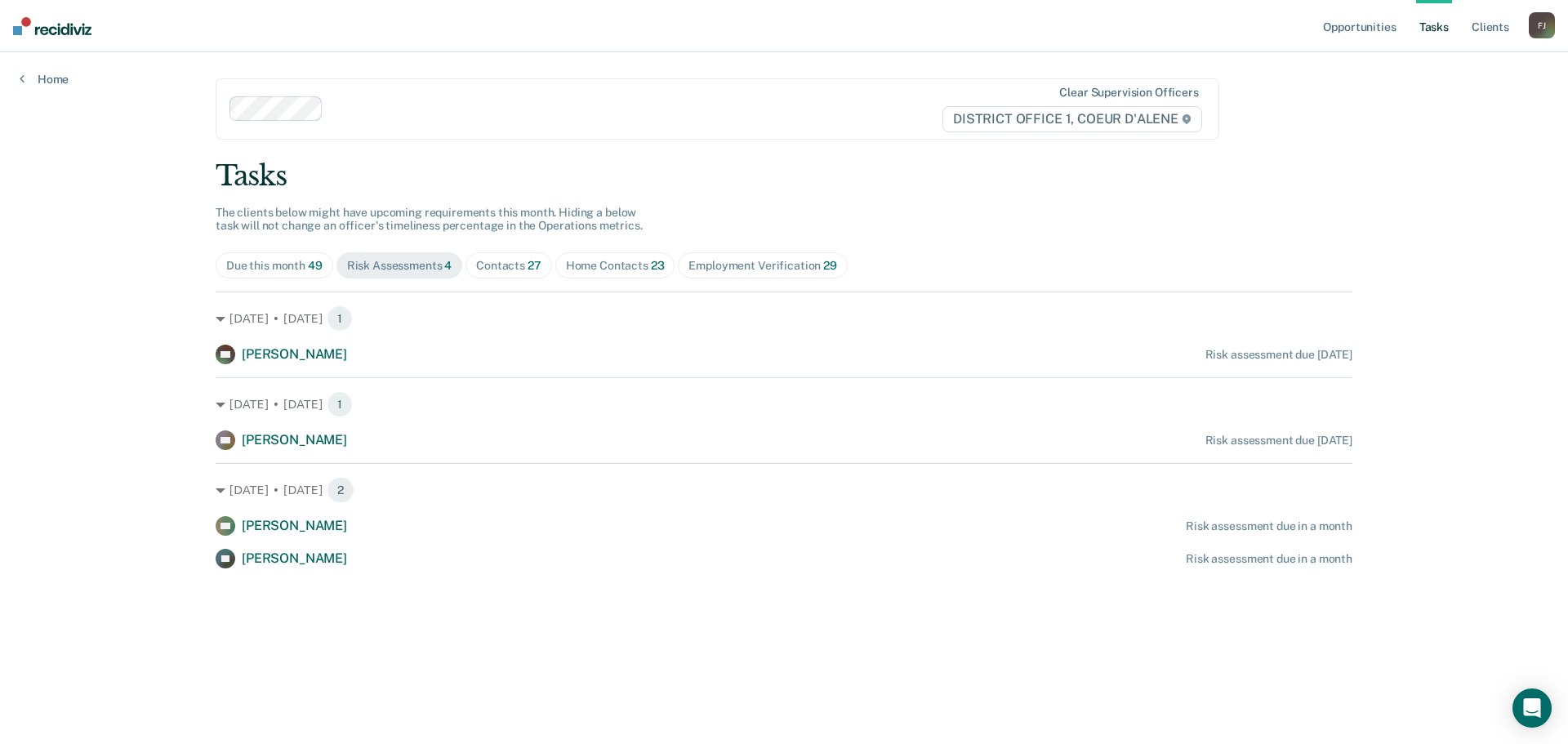
click at [610, 265] on div "Home Contacts 23" at bounding box center [615, 265] width 99 height 14
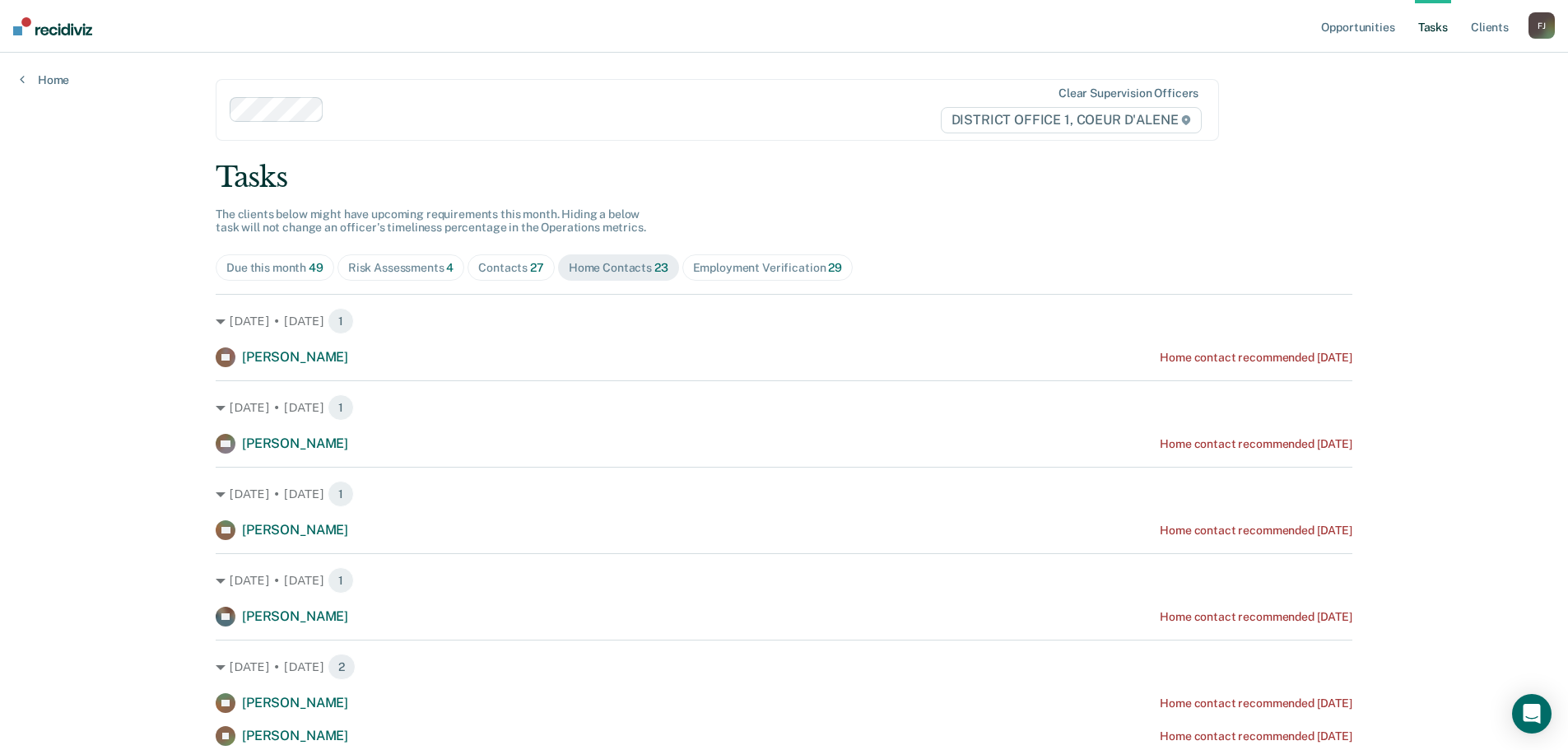
click at [513, 267] on div "Contacts 27" at bounding box center [511, 267] width 66 height 14
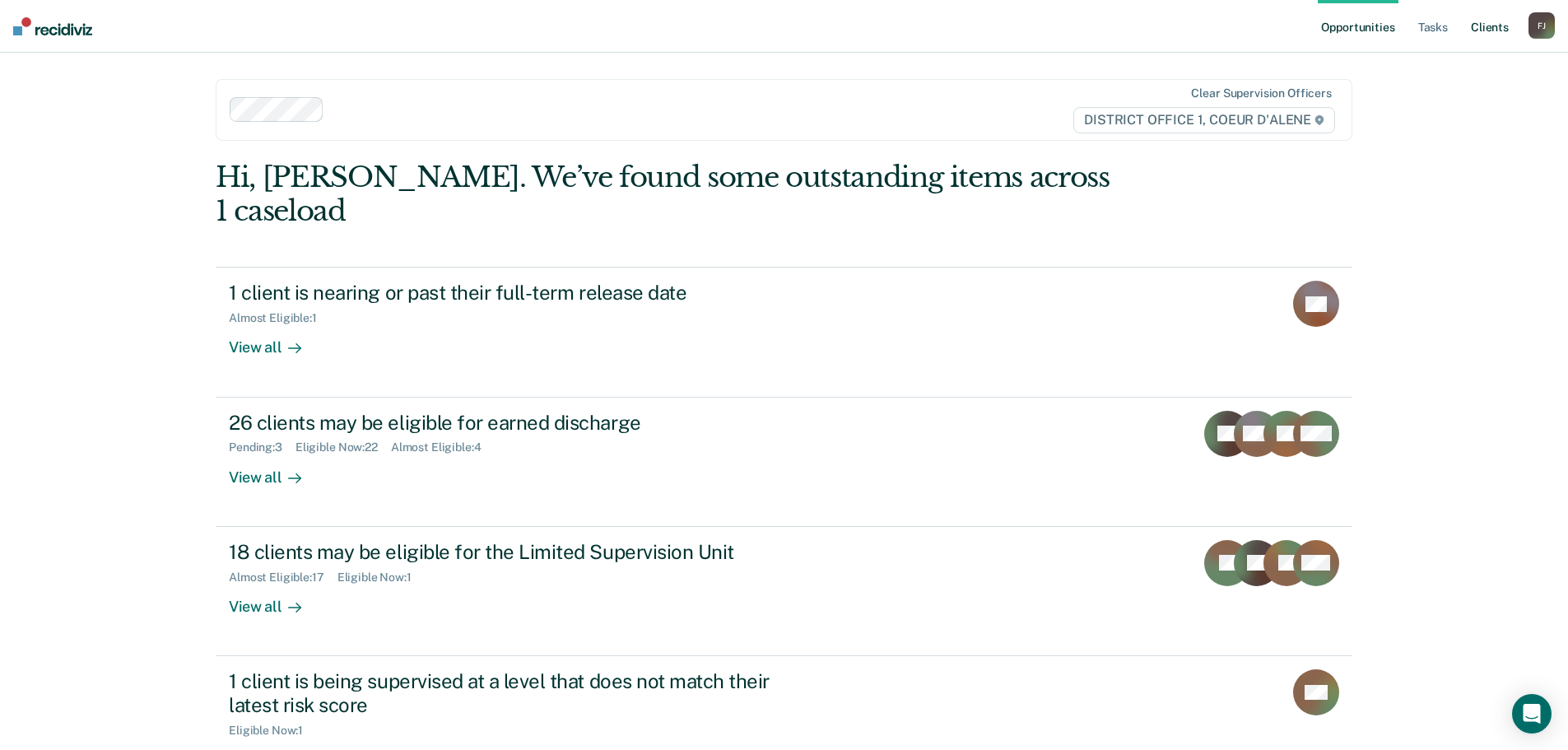
click at [1490, 25] on link "Client s" at bounding box center [1490, 26] width 45 height 53
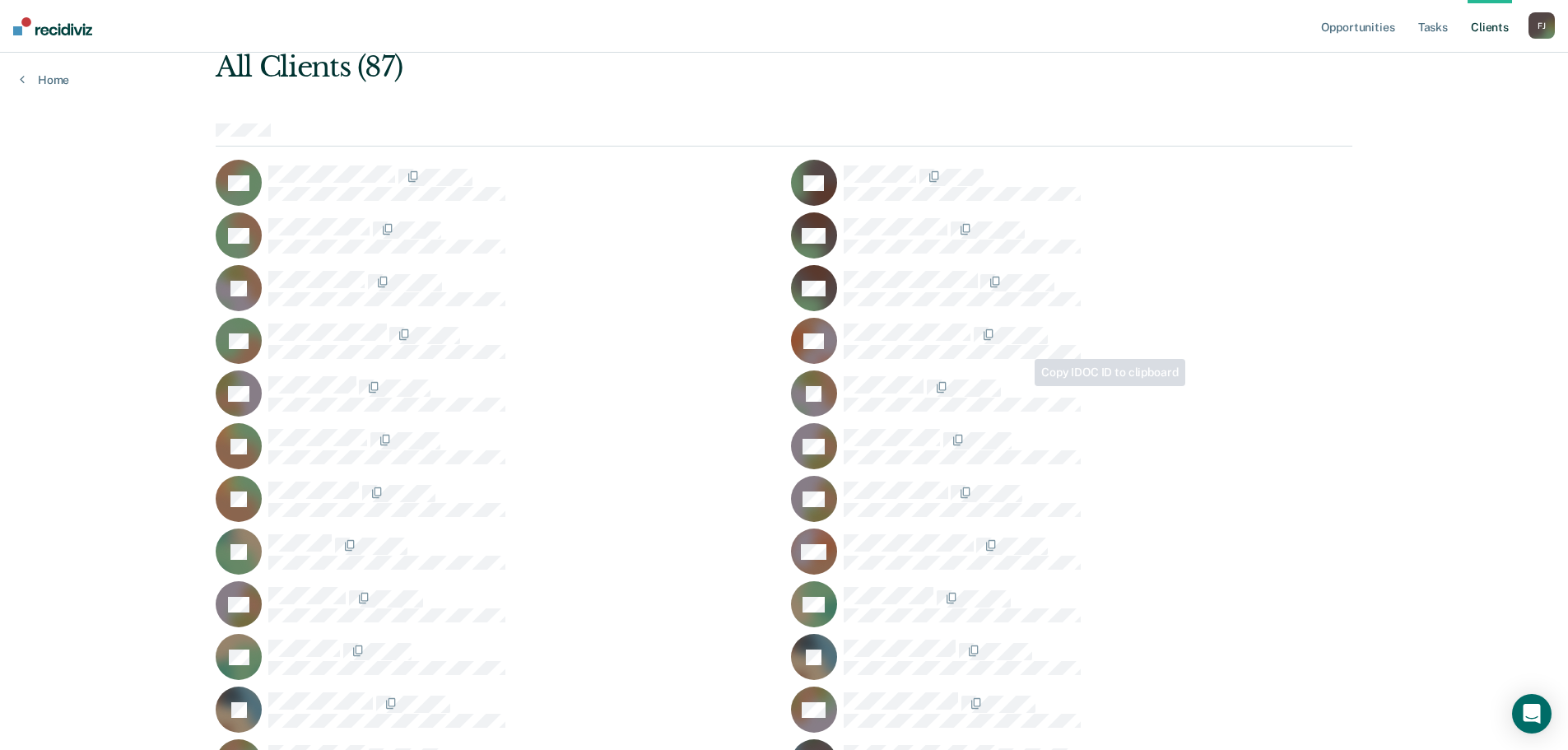
scroll to position [165, 0]
